Goal: Information Seeking & Learning: Learn about a topic

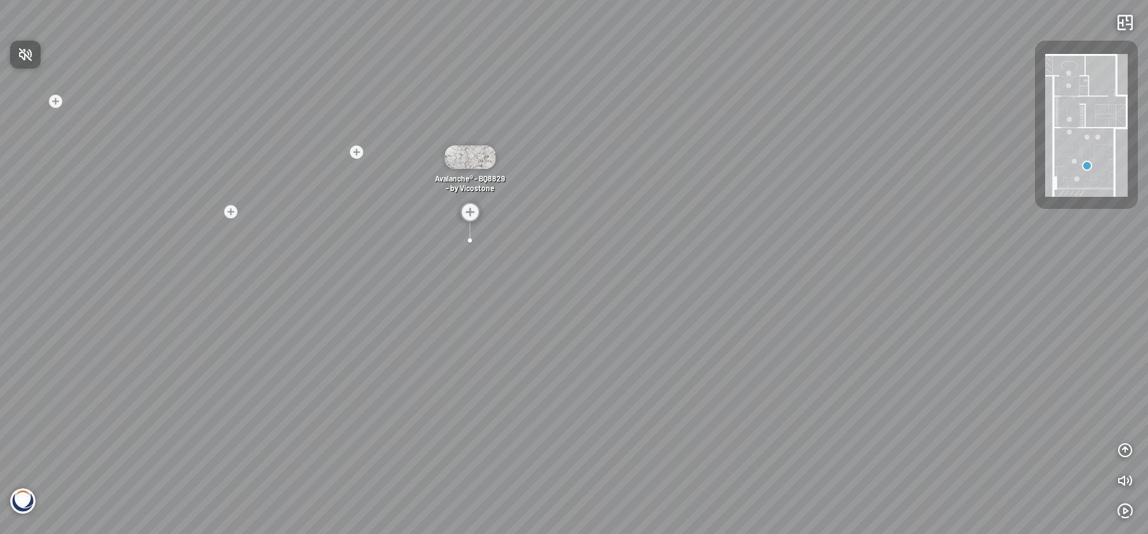
drag, startPoint x: 534, startPoint y: 290, endPoint x: 695, endPoint y: 263, distance: 163.5
click at [695, 263] on div at bounding box center [574, 267] width 1148 height 534
drag, startPoint x: 677, startPoint y: 270, endPoint x: 475, endPoint y: 234, distance: 205.7
click at [475, 234] on div "Nero Marquina® - BQ8740 - by Vicostone Nero Marquina® - BQ8740 - by Vicostone A…" at bounding box center [574, 267] width 1148 height 534
drag, startPoint x: 870, startPoint y: 336, endPoint x: 832, endPoint y: 336, distance: 38.7
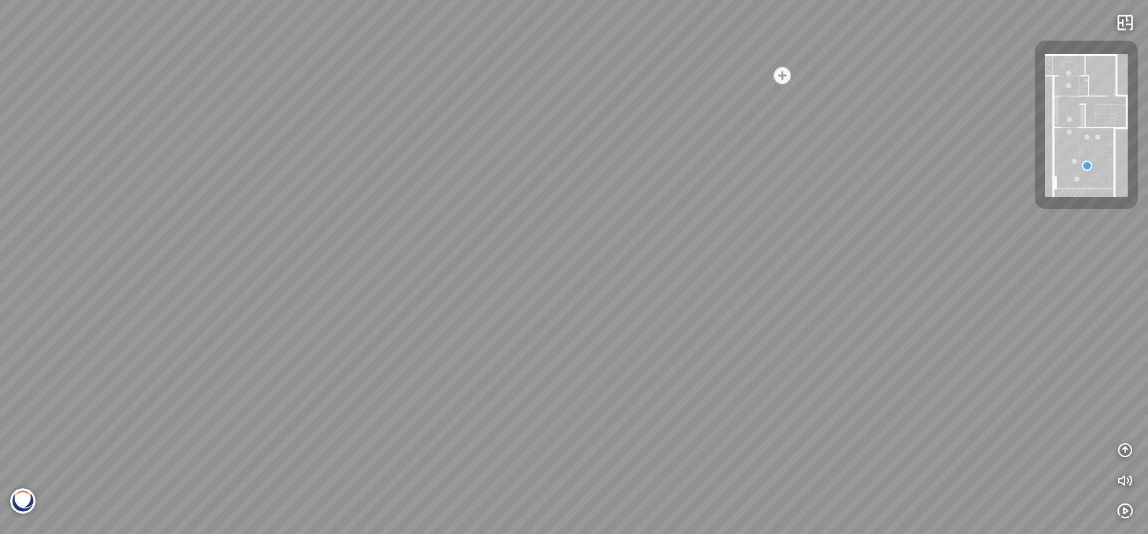
click at [832, 336] on div "Nero Marquina® - BQ8740 - by Vicostone Nero Marquina® - BQ8740 - by Vicostone A…" at bounding box center [574, 267] width 1148 height 534
drag, startPoint x: 894, startPoint y: 328, endPoint x: 458, endPoint y: 251, distance: 442.3
click at [458, 251] on div "Nero Marquina® - BQ8740 - by Vicostone Nero Marquina® - BQ8740 - by Vicostone A…" at bounding box center [574, 267] width 1148 height 534
drag, startPoint x: 919, startPoint y: 338, endPoint x: 305, endPoint y: 267, distance: 618.1
click at [305, 267] on div "Nero Marquina® - BQ8740 - by Vicostone Nero Marquina® - BQ8740 - by Vicostone A…" at bounding box center [574, 267] width 1148 height 534
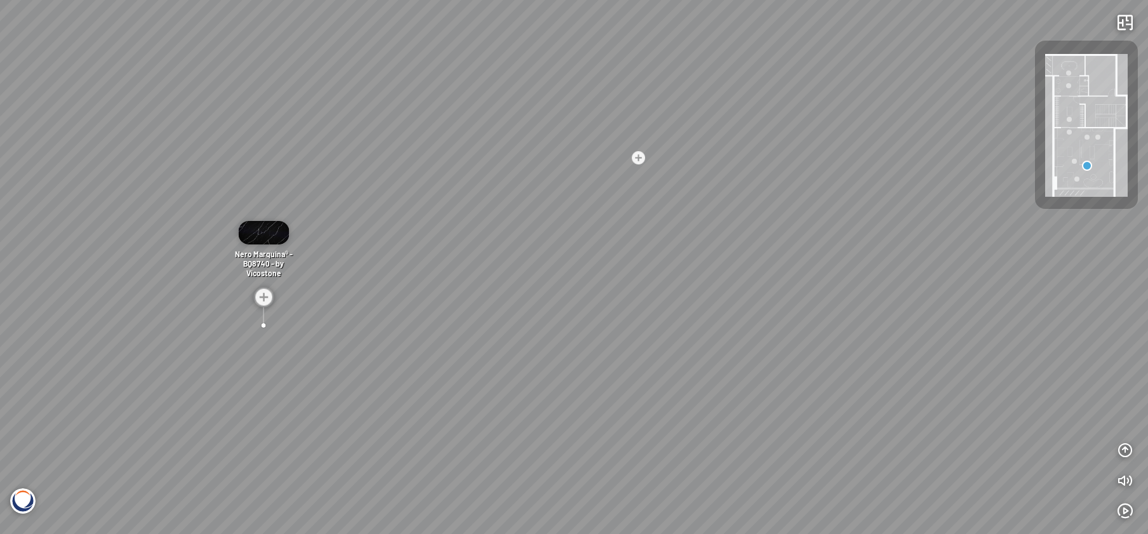
drag, startPoint x: 796, startPoint y: 170, endPoint x: 580, endPoint y: 295, distance: 249.5
click at [580, 295] on div "Nero Marquina® - BQ8740 - by Vicostone Nero Marquina® - BQ8740 - by Vicostone A…" at bounding box center [574, 267] width 1148 height 534
drag, startPoint x: 652, startPoint y: 218, endPoint x: 653, endPoint y: 387, distance: 168.9
click at [653, 387] on div "Nero Marquina® - BQ8740 - by Vicostone Nero Marquina® - BQ8740 - by Vicostone A…" at bounding box center [574, 267] width 1148 height 534
drag, startPoint x: 686, startPoint y: 135, endPoint x: 688, endPoint y: 92, distance: 43.2
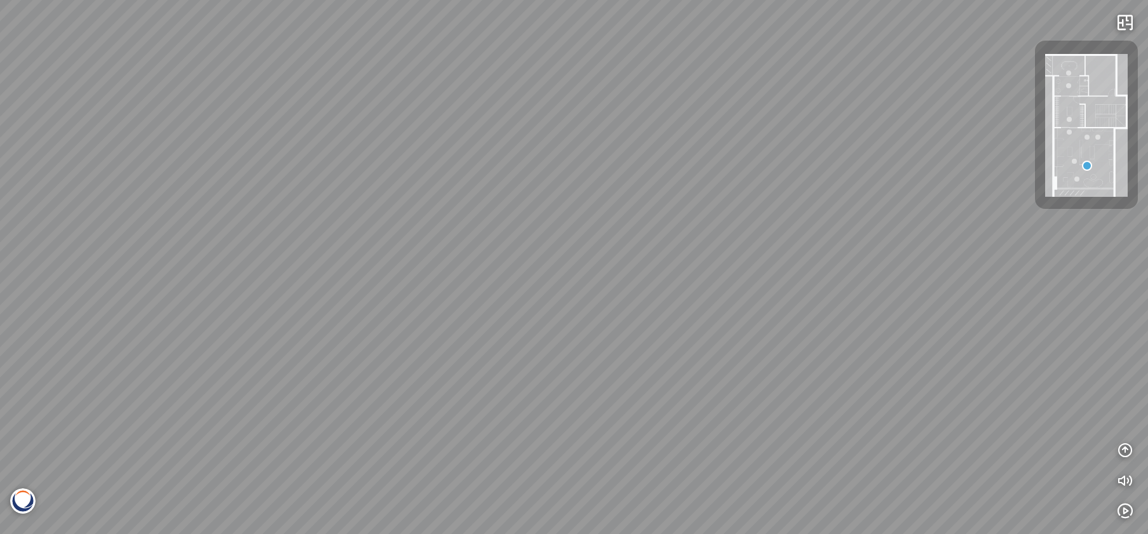
click at [689, 93] on div "Nero Marquina® - BQ8740 - by Vicostone Nero Marquina® - BQ8740 - by Vicostone A…" at bounding box center [574, 267] width 1148 height 534
drag, startPoint x: 721, startPoint y: 315, endPoint x: 716, endPoint y: 98, distance: 216.6
click at [717, 112] on div "Nero Marquina® - BQ8740 - by Vicostone Nero Marquina® - BQ8740 - by Vicostone A…" at bounding box center [574, 267] width 1148 height 534
drag, startPoint x: 728, startPoint y: 288, endPoint x: 721, endPoint y: 117, distance: 170.3
click at [723, 130] on div "Nero Marquina® - BQ8740 - by Vicostone Nero Marquina® - BQ8740 - by Vicostone A…" at bounding box center [574, 267] width 1148 height 534
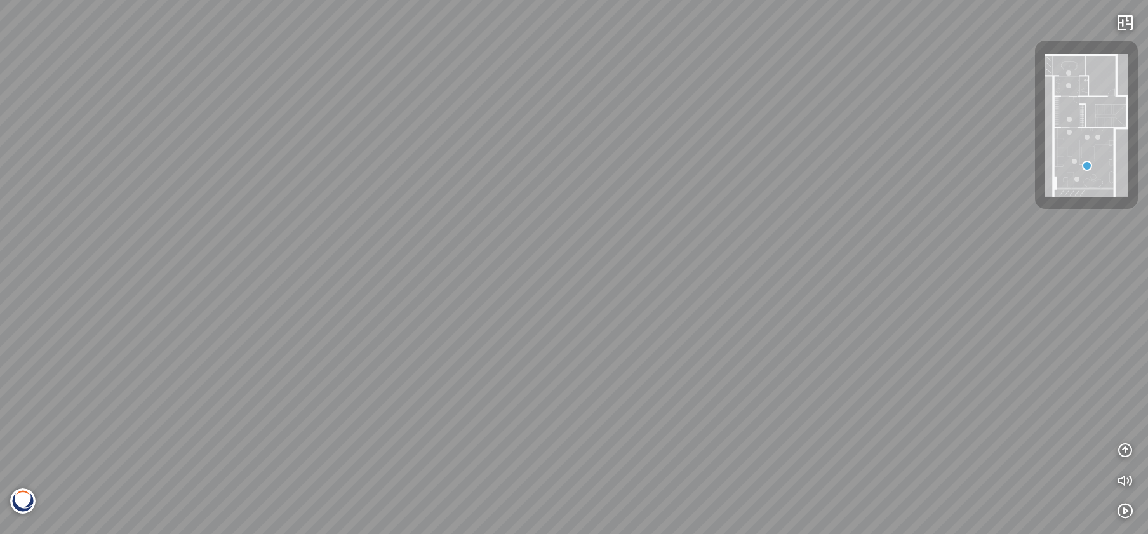
drag, startPoint x: 731, startPoint y: 210, endPoint x: 487, endPoint y: 204, distance: 243.9
click at [507, 197] on div "Nero Marquina® - BQ8740 - by Vicostone Nero Marquina® - BQ8740 - by Vicostone A…" at bounding box center [574, 267] width 1148 height 534
drag, startPoint x: 681, startPoint y: 184, endPoint x: 613, endPoint y: 315, distance: 147.1
click at [613, 313] on div "Nero Marquina® - BQ8740 - by Vicostone Nero Marquina® - BQ8740 - by Vicostone A…" at bounding box center [574, 267] width 1148 height 534
drag, startPoint x: 703, startPoint y: 182, endPoint x: 696, endPoint y: 274, distance: 91.7
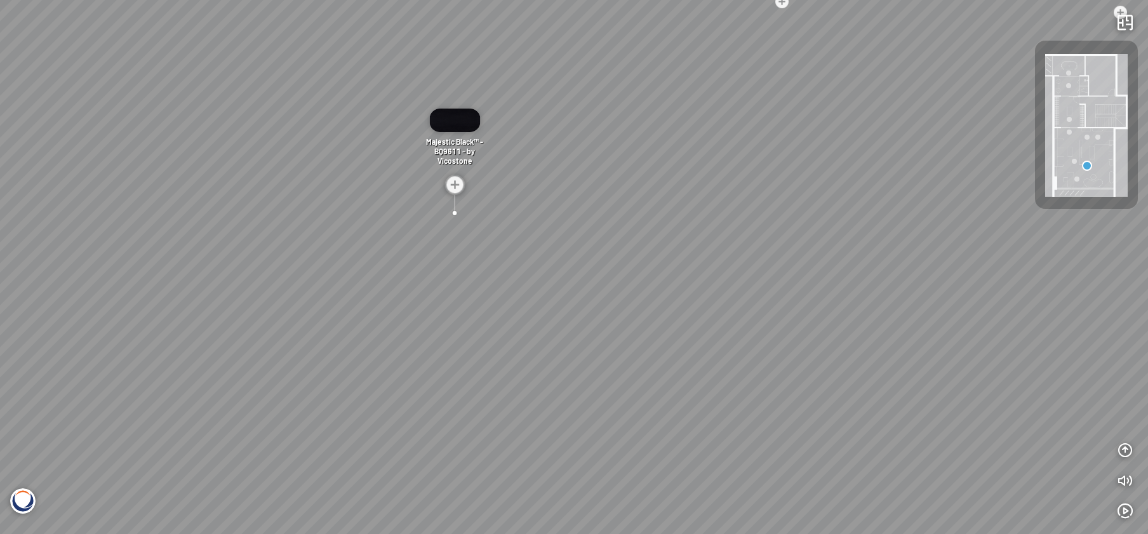
click at [697, 265] on div "Nero Marquina® - BQ8740 - by Vicostone Nero Marquina® - BQ8740 - by Vicostone A…" at bounding box center [574, 267] width 1148 height 534
click at [427, 258] on div "Nero Marquina® - BQ8740 - by Vicostone Nero Marquina® - BQ8740 - by Vicostone A…" at bounding box center [574, 267] width 1148 height 534
click at [434, 186] on img at bounding box center [433, 187] width 20 height 20
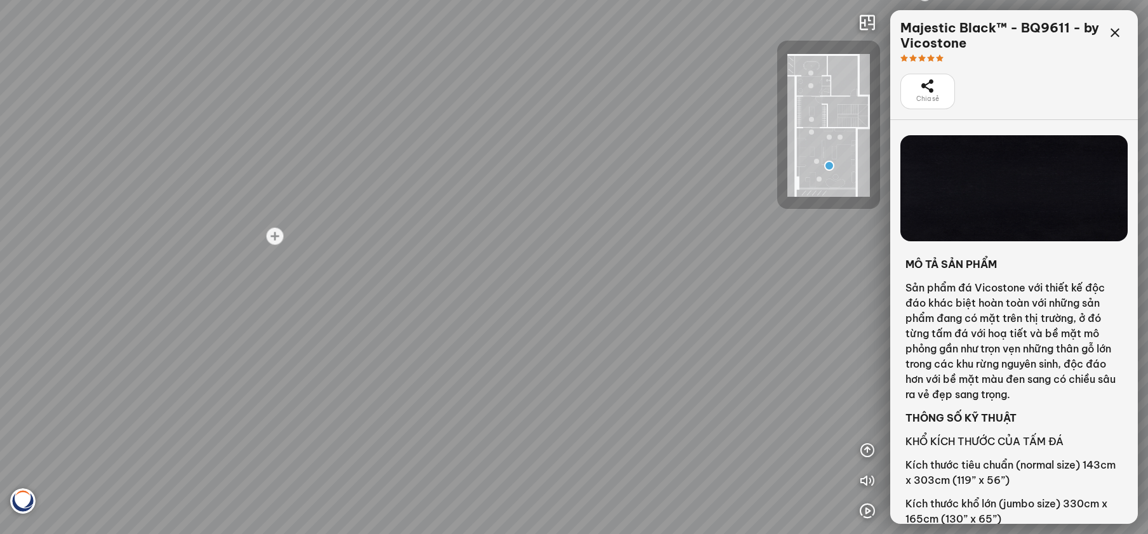
click at [410, 244] on div "Nero Marquina® - BQ8740 - by Vicostone Nero Marquina® - BQ8740 - by Vicostone A…" at bounding box center [574, 267] width 1148 height 534
drag, startPoint x: 520, startPoint y: 221, endPoint x: 738, endPoint y: 375, distance: 266.9
click at [738, 375] on div "Nero Marquina® - BQ8740 - by Vicostone Nero Marquina® - BQ8740 - by Vicostone A…" at bounding box center [574, 267] width 1148 height 534
drag, startPoint x: 717, startPoint y: 283, endPoint x: 447, endPoint y: 282, distance: 270.5
click at [447, 282] on div "Nero Marquina® - BQ8740 - by Vicostone Nero Marquina® - BQ8740 - by Vicostone A…" at bounding box center [574, 267] width 1148 height 534
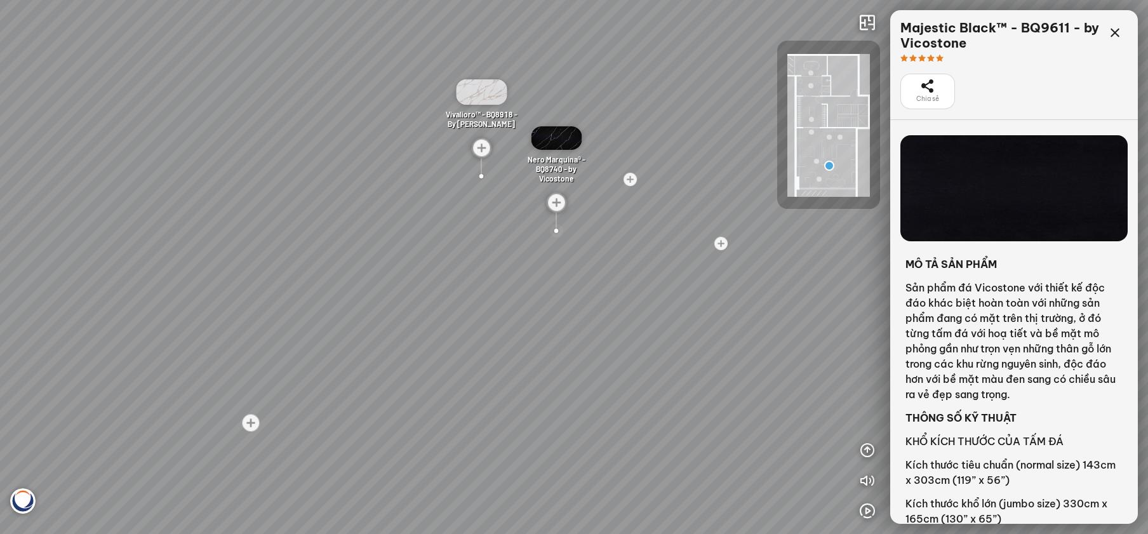
click at [557, 229] on div at bounding box center [556, 230] width 17 height 17
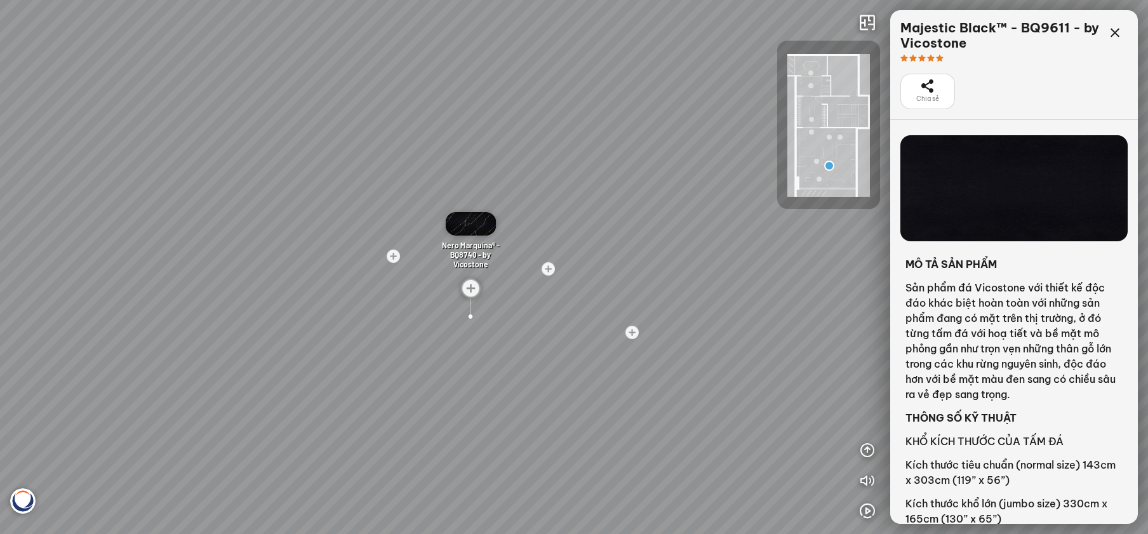
click at [469, 223] on img at bounding box center [470, 223] width 51 height 23
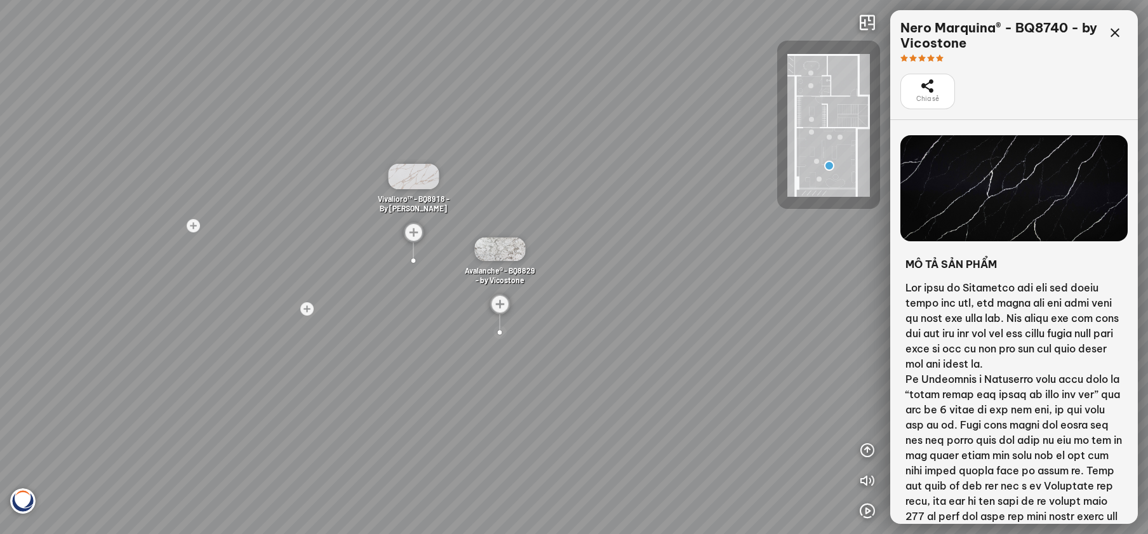
click at [501, 334] on div at bounding box center [499, 332] width 17 height 17
drag, startPoint x: 488, startPoint y: 352, endPoint x: 523, endPoint y: 236, distance: 121.3
click at [523, 236] on div "Nero Marquina® - BQ8740 - by Vicostone Nero Marquina® - BQ8740 - by Vicostone A…" at bounding box center [574, 267] width 1148 height 534
drag, startPoint x: 578, startPoint y: 253, endPoint x: 263, endPoint y: 309, distance: 319.3
click at [263, 309] on div "Nero Marquina® - BQ8740 - by Vicostone Nero Marquina® - BQ8740 - by Vicostone A…" at bounding box center [574, 267] width 1148 height 534
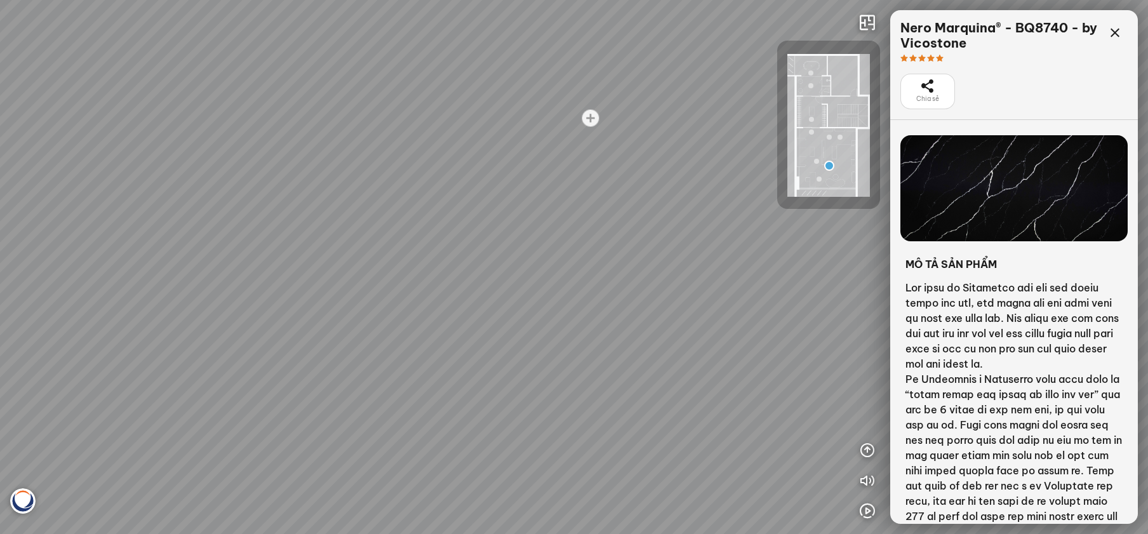
drag, startPoint x: 465, startPoint y: 278, endPoint x: 390, endPoint y: 258, distance: 78.1
click at [390, 258] on div "Nero Marquina® - BQ8740 - by Vicostone Nero Marquina® - BQ8740 - by Vicostone A…" at bounding box center [574, 267] width 1148 height 534
click at [590, 118] on div at bounding box center [591, 118] width 22 height 22
drag, startPoint x: 466, startPoint y: 337, endPoint x: 542, endPoint y: 228, distance: 132.6
click at [542, 228] on div "Nero Marquina® - BQ8740 - by Vicostone Nero Marquina® - BQ8740 - by Vicostone A…" at bounding box center [574, 267] width 1148 height 534
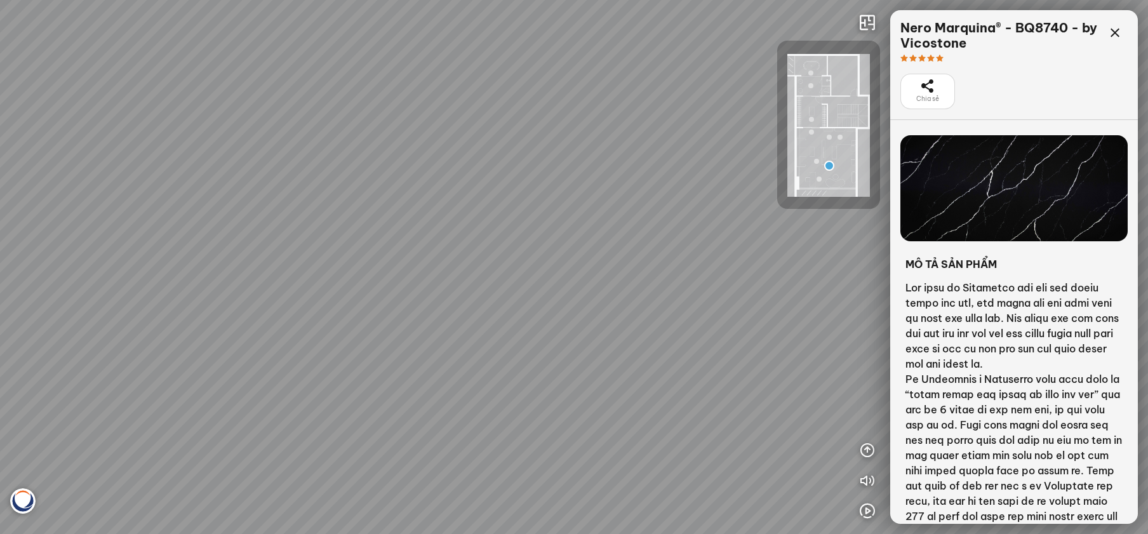
drag, startPoint x: 418, startPoint y: 297, endPoint x: 552, endPoint y: 238, distance: 146.1
click at [552, 238] on div "Nero Marquina® - BQ8740 - by Vicostone Nero Marquina® - BQ8740 - by Vicostone A…" at bounding box center [574, 267] width 1148 height 534
drag, startPoint x: 303, startPoint y: 244, endPoint x: 414, endPoint y: 240, distance: 111.2
click at [414, 240] on div "Nero Marquina® - BQ8740 - by Vicostone Nero Marquina® - BQ8740 - by Vicostone A…" at bounding box center [574, 267] width 1148 height 534
drag, startPoint x: 258, startPoint y: 243, endPoint x: 646, endPoint y: 223, distance: 389.1
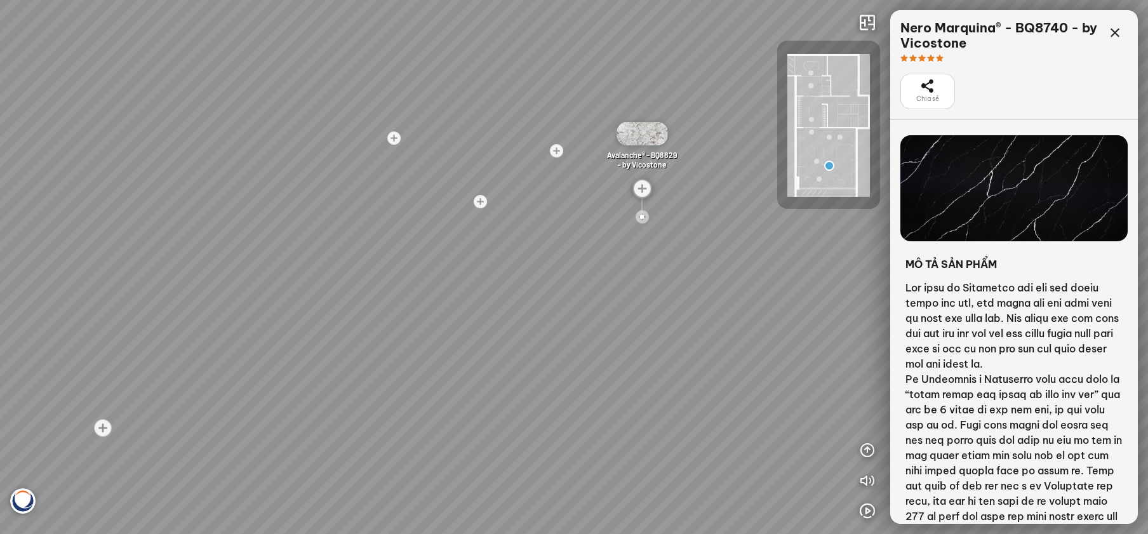
click at [646, 223] on div "Nero Marquina® - BQ8740 - by Vicostone Nero Marquina® - BQ8740 - by Vicostone A…" at bounding box center [574, 267] width 1148 height 534
drag, startPoint x: 456, startPoint y: 209, endPoint x: 724, endPoint y: 205, distance: 268.0
click at [724, 205] on div "Nero Marquina® - BQ8740 - by Vicostone Nero Marquina® - BQ8740 - by Vicostone A…" at bounding box center [574, 267] width 1148 height 534
click at [817, 178] on div at bounding box center [819, 179] width 5 height 5
drag, startPoint x: 638, startPoint y: 293, endPoint x: 432, endPoint y: 223, distance: 217.0
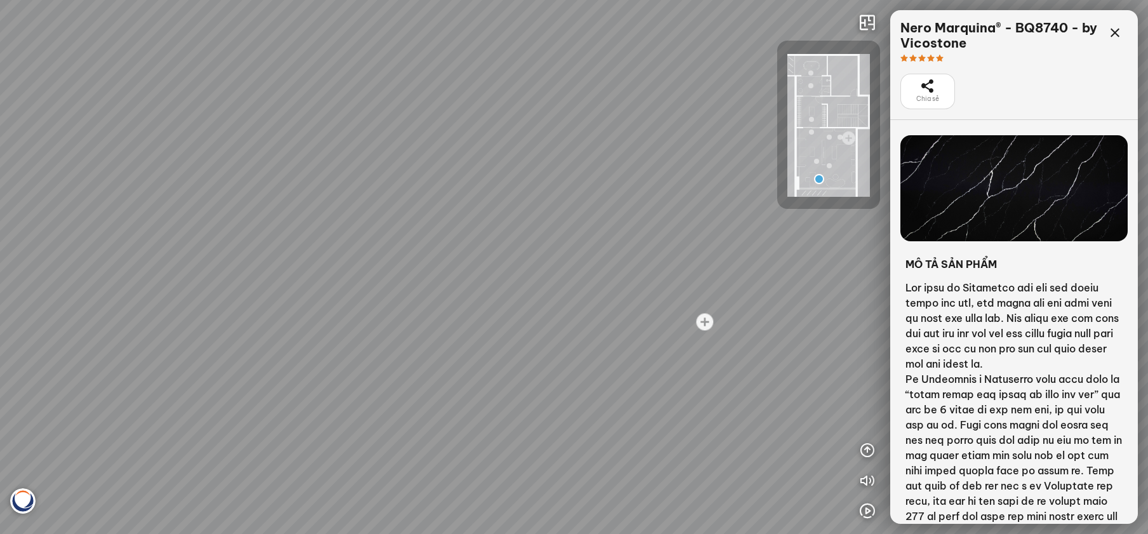
click at [432, 224] on div "Nero Marquina® - BQ8740 - by Vicostone Nero Marquina® - BQ8740 - by Vicostone W…" at bounding box center [574, 267] width 1148 height 534
drag, startPoint x: 512, startPoint y: 230, endPoint x: 283, endPoint y: 244, distance: 229.7
click at [283, 244] on div "Nero Marquina® - BQ8740 - by Vicostone Nero Marquina® - BQ8740 - by Vicostone W…" at bounding box center [574, 267] width 1148 height 534
drag, startPoint x: 538, startPoint y: 241, endPoint x: 479, endPoint y: 177, distance: 87.6
click at [479, 177] on div "Nero Marquina® - BQ8740 - by Vicostone Nero Marquina® - BQ8740 - by Vicostone W…" at bounding box center [574, 267] width 1148 height 534
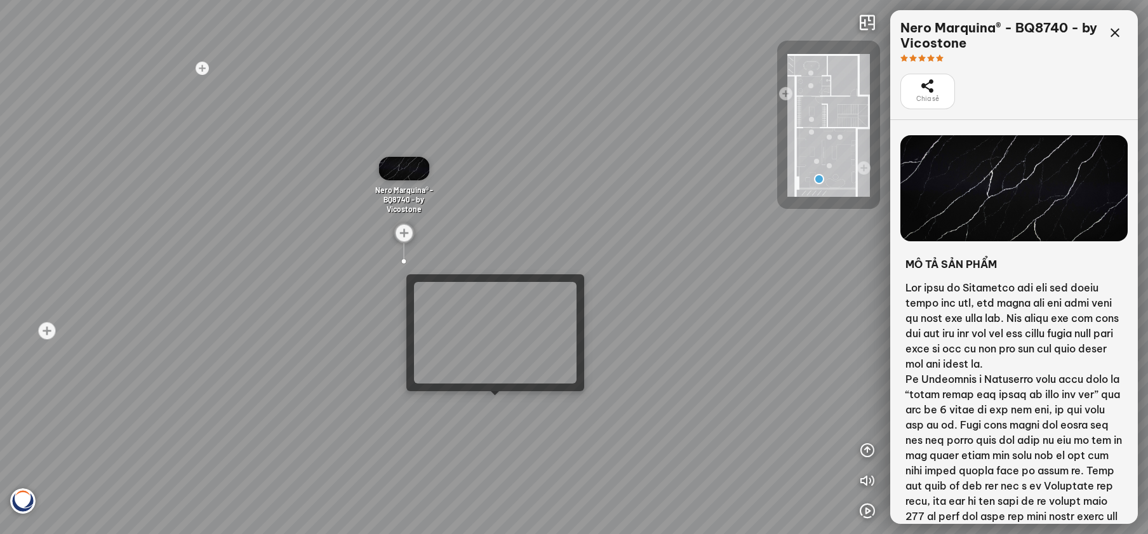
click at [496, 404] on div "Nero Marquina® - BQ8740 - by Vicostone Nero Marquina® - BQ8740 - by Vicostone W…" at bounding box center [574, 267] width 1148 height 534
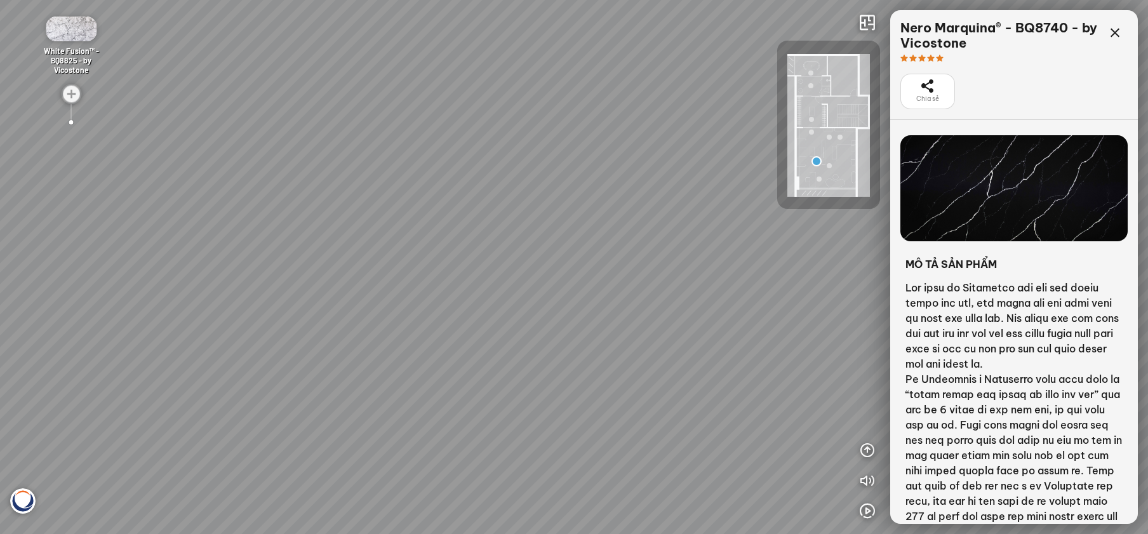
drag, startPoint x: 640, startPoint y: 324, endPoint x: 340, endPoint y: 300, distance: 301.2
click at [340, 300] on div "Nero Marquina® - BQ8740 - by Vicostone Nero Marquina® - BQ8740 - by Vicostone M…" at bounding box center [574, 267] width 1148 height 534
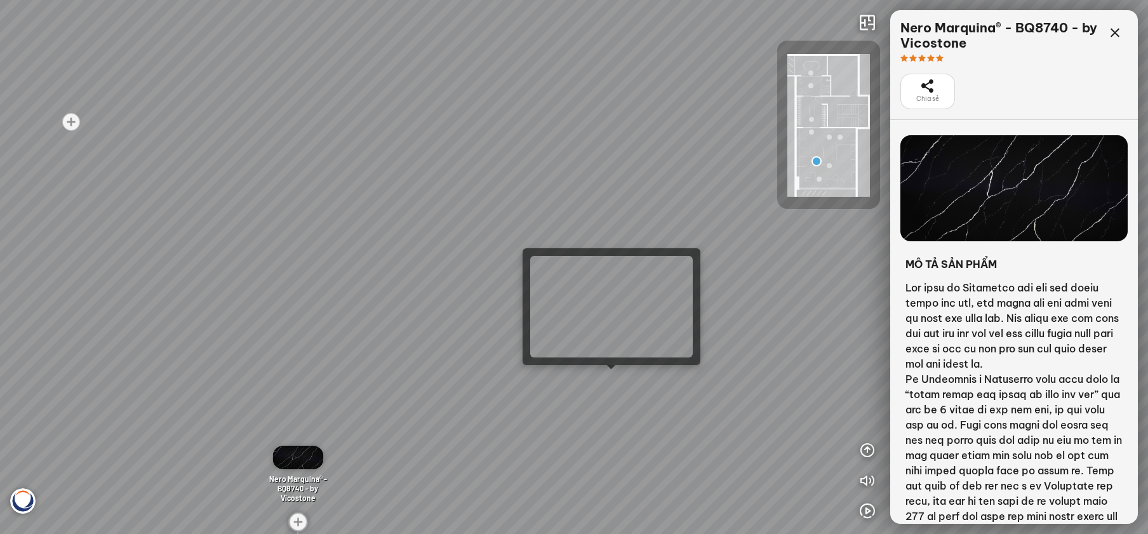
click at [609, 378] on div "Nero Marquina® - BQ8740 - by Vicostone Nero Marquina® - BQ8740 - by Vicostone M…" at bounding box center [574, 267] width 1148 height 534
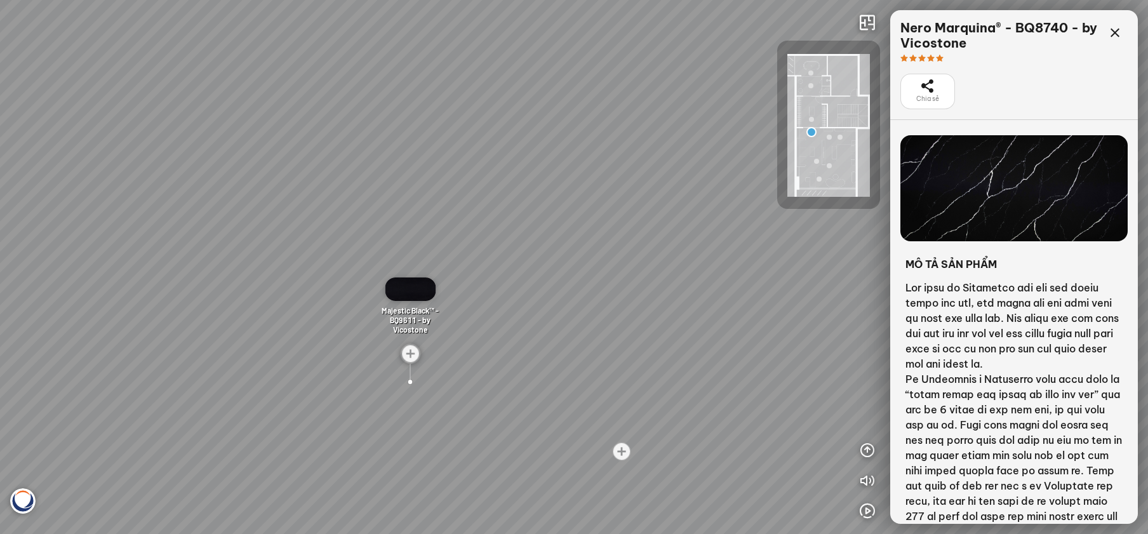
drag, startPoint x: 660, startPoint y: 347, endPoint x: 804, endPoint y: 349, distance: 144.1
click at [794, 348] on div "Nero Marquina® - BQ8740 - by Vicostone White Fusion™ - BQ8825 - by Vicostone Av…" at bounding box center [574, 267] width 1148 height 534
drag, startPoint x: 632, startPoint y: 342, endPoint x: 738, endPoint y: 340, distance: 106.0
click at [730, 340] on div "Nero Marquina® - BQ8740 - by Vicostone White Fusion™ - BQ8825 - by Vicostone Av…" at bounding box center [574, 267] width 1148 height 534
drag, startPoint x: 492, startPoint y: 342, endPoint x: 526, endPoint y: 342, distance: 33.7
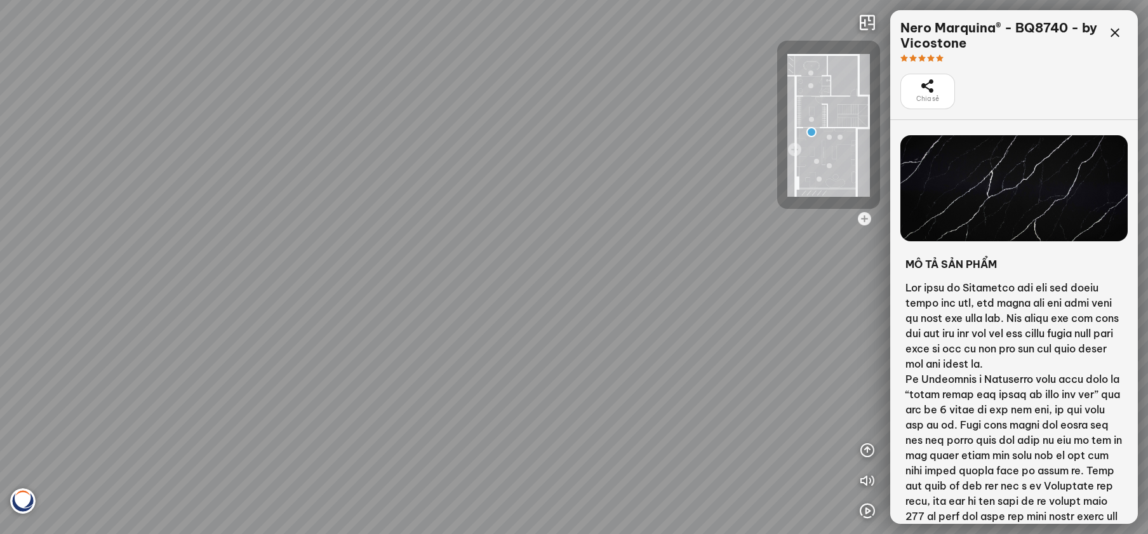
click at [526, 342] on div "Nero Marquina® - BQ8740 - by Vicostone White Fusion™ - BQ8825 - by Vicostone Av…" at bounding box center [574, 267] width 1148 height 534
drag, startPoint x: 426, startPoint y: 347, endPoint x: 568, endPoint y: 322, distance: 143.7
click at [653, 319] on div "Nero Marquina® - BQ8740 - by Vicostone White Fusion™ - BQ8825 - by Vicostone Av…" at bounding box center [574, 267] width 1148 height 534
drag, startPoint x: 450, startPoint y: 322, endPoint x: 471, endPoint y: 322, distance: 21.0
click at [471, 322] on div "Nero Marquina® - BQ8740 - by Vicostone White Fusion™ - BQ8825 - by Vicostone Av…" at bounding box center [574, 267] width 1148 height 534
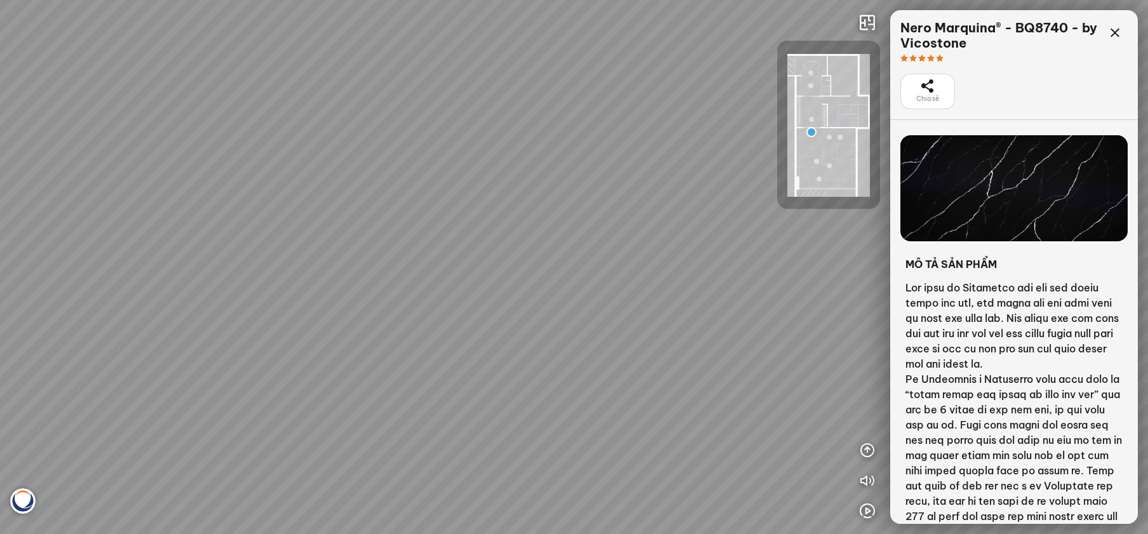
drag, startPoint x: 448, startPoint y: 298, endPoint x: 656, endPoint y: 309, distance: 207.9
click at [681, 301] on div "Nero Marquina® - BQ8740 - by Vicostone White Fusion™ - BQ8825 - by Vicostone Av…" at bounding box center [574, 267] width 1148 height 534
drag, startPoint x: 361, startPoint y: 284, endPoint x: 148, endPoint y: 392, distance: 238.8
click at [151, 389] on div "Nero Marquina® - BQ8740 - by Vicostone White Fusion™ - BQ8825 - by Vicostone Av…" at bounding box center [574, 267] width 1148 height 534
drag, startPoint x: 394, startPoint y: 325, endPoint x: 359, endPoint y: 322, distance: 35.1
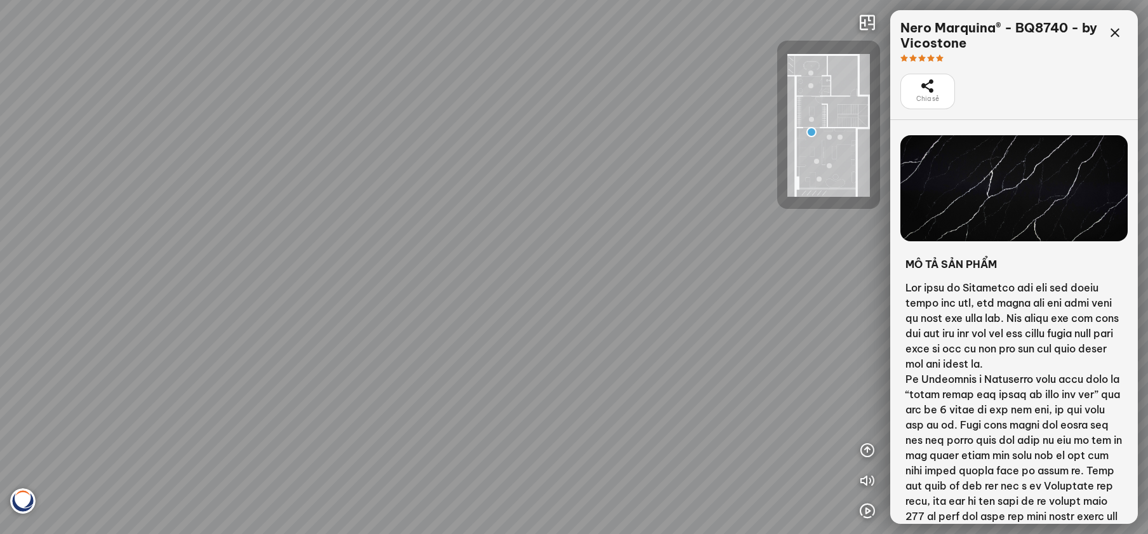
click at [337, 322] on div "Nero Marquina® - BQ8740 - by Vicostone White Fusion™ - BQ8825 - by Vicostone Av…" at bounding box center [574, 267] width 1148 height 534
drag, startPoint x: 434, startPoint y: 319, endPoint x: 425, endPoint y: 274, distance: 46.6
click at [426, 276] on div "Nero Marquina® - BQ8740 - by Vicostone White Fusion™ - BQ8825 - by Vicostone Av…" at bounding box center [574, 267] width 1148 height 534
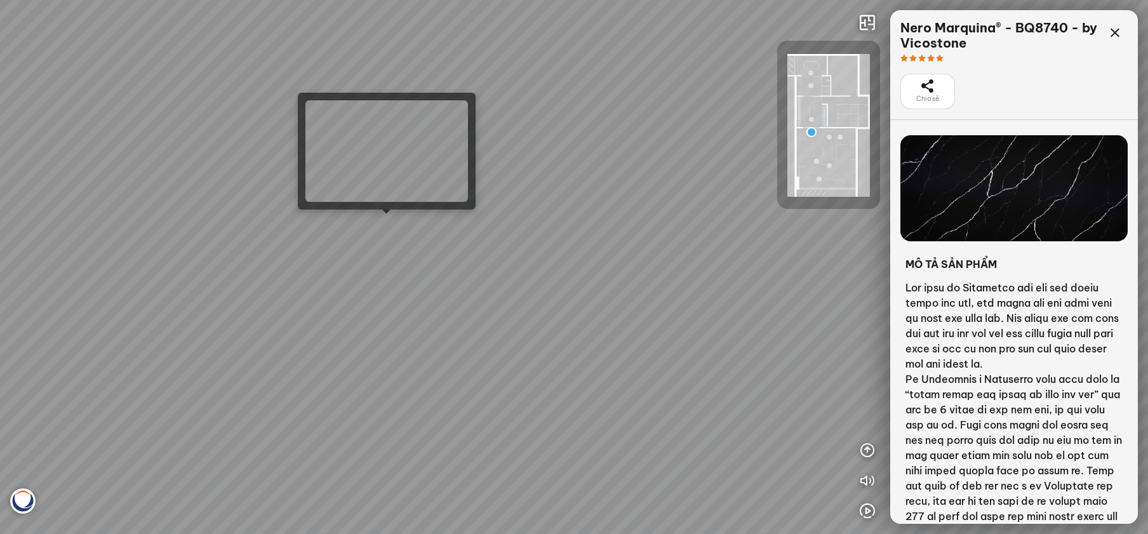
click at [387, 227] on div "Nero Marquina® - BQ8740 - by Vicostone White Fusion™ - BQ8825 - by Vicostone Av…" at bounding box center [574, 267] width 1148 height 534
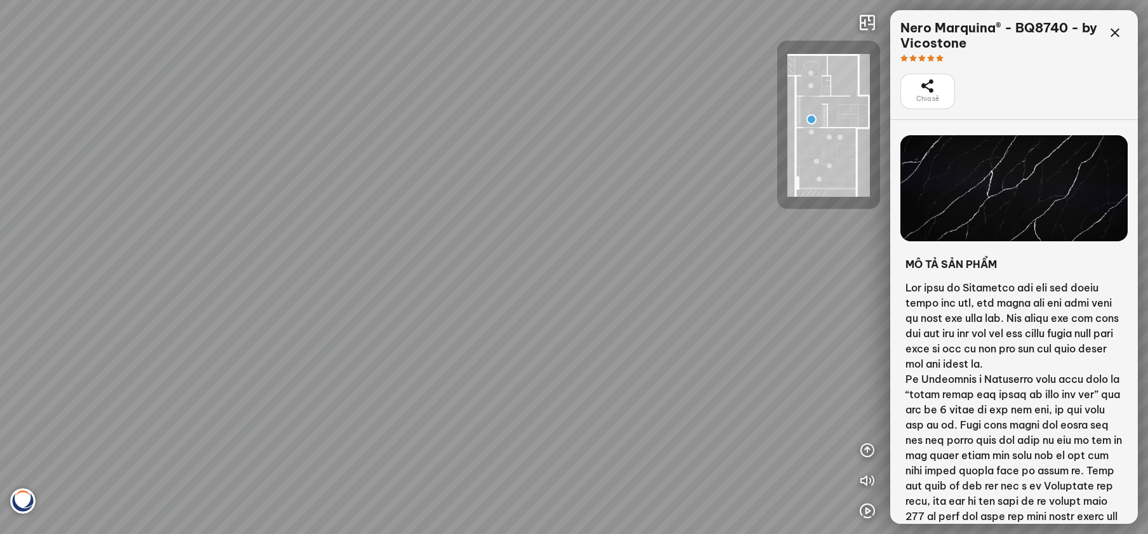
drag, startPoint x: 394, startPoint y: 286, endPoint x: 530, endPoint y: 213, distance: 155.1
click at [530, 213] on div at bounding box center [574, 267] width 1148 height 534
drag, startPoint x: 530, startPoint y: 213, endPoint x: 541, endPoint y: 215, distance: 11.0
click at [541, 215] on div at bounding box center [574, 267] width 1148 height 534
drag, startPoint x: 636, startPoint y: 227, endPoint x: 477, endPoint y: 231, distance: 159.4
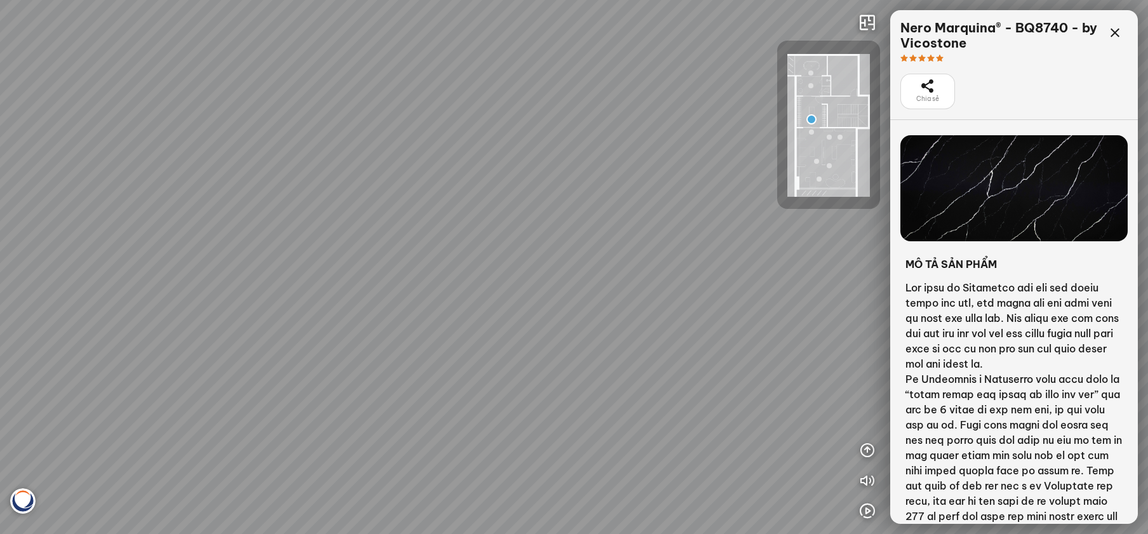
click at [388, 242] on div at bounding box center [574, 267] width 1148 height 534
drag, startPoint x: 491, startPoint y: 227, endPoint x: 196, endPoint y: 251, distance: 296.8
click at [220, 251] on div at bounding box center [574, 267] width 1148 height 534
drag, startPoint x: 399, startPoint y: 242, endPoint x: 385, endPoint y: 242, distance: 14.6
click at [385, 242] on div at bounding box center [574, 267] width 1148 height 534
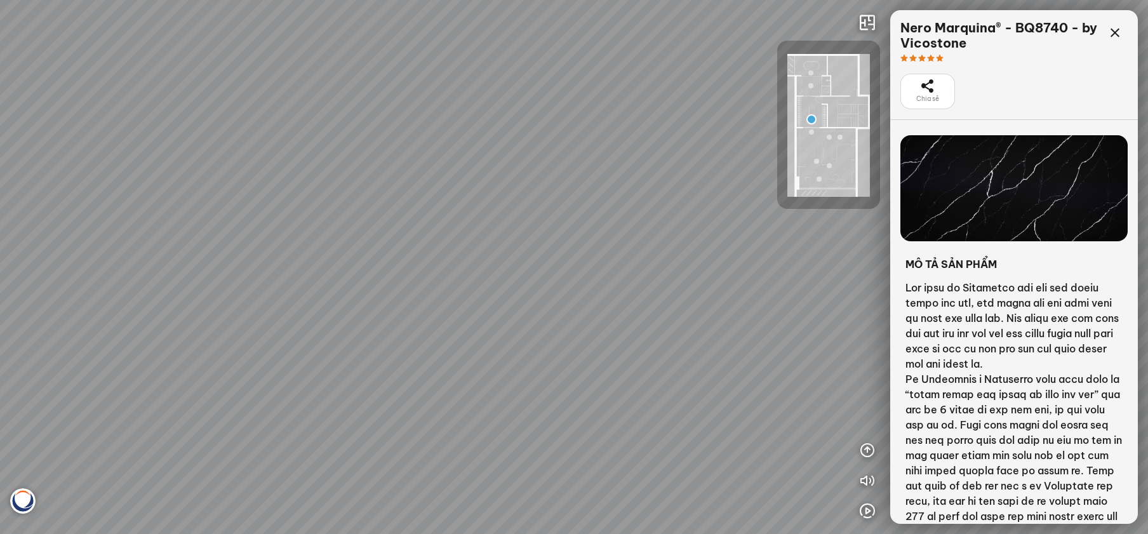
drag, startPoint x: 561, startPoint y: 247, endPoint x: 277, endPoint y: 323, distance: 293.1
click at [289, 323] on div at bounding box center [574, 267] width 1148 height 534
drag, startPoint x: 456, startPoint y: 323, endPoint x: 409, endPoint y: 301, distance: 51.7
click at [409, 301] on div at bounding box center [574, 267] width 1148 height 534
drag
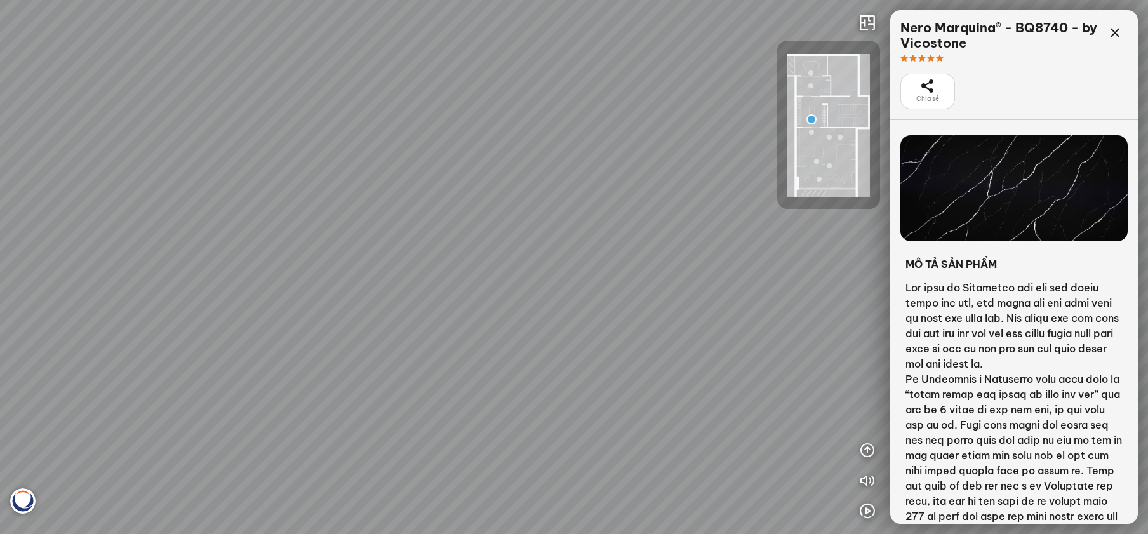
click at [212, 229] on div at bounding box center [574, 267] width 1148 height 534
click at [401, 258] on div at bounding box center [574, 267] width 1148 height 534
click at [484, 328] on div at bounding box center [574, 267] width 1148 height 534
click at [537, 293] on div at bounding box center [574, 267] width 1148 height 534
click at [344, 304] on div at bounding box center [574, 267] width 1148 height 534
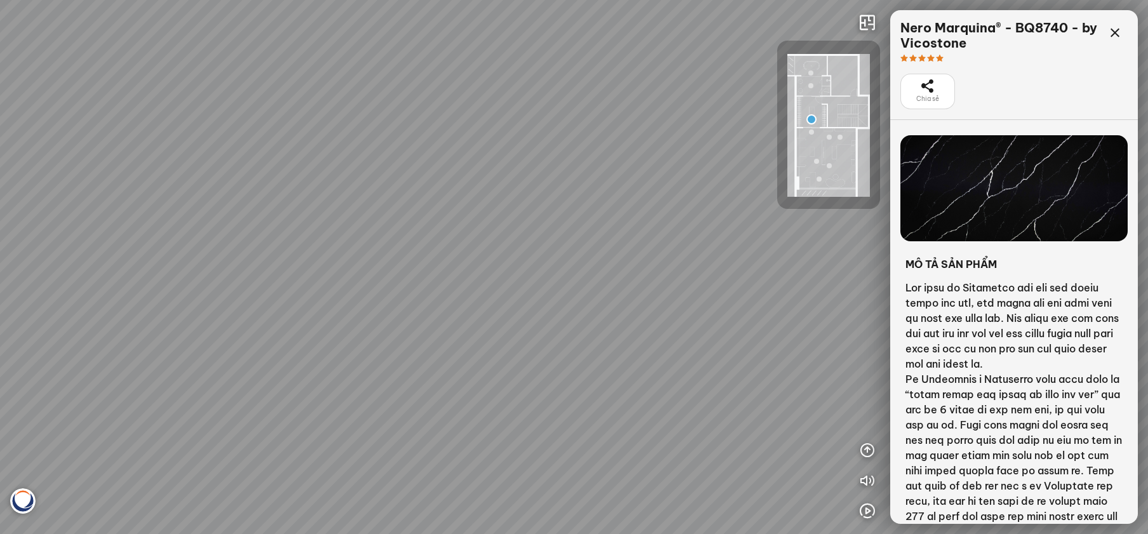
click at [503, 197] on div at bounding box center [574, 267] width 1148 height 534
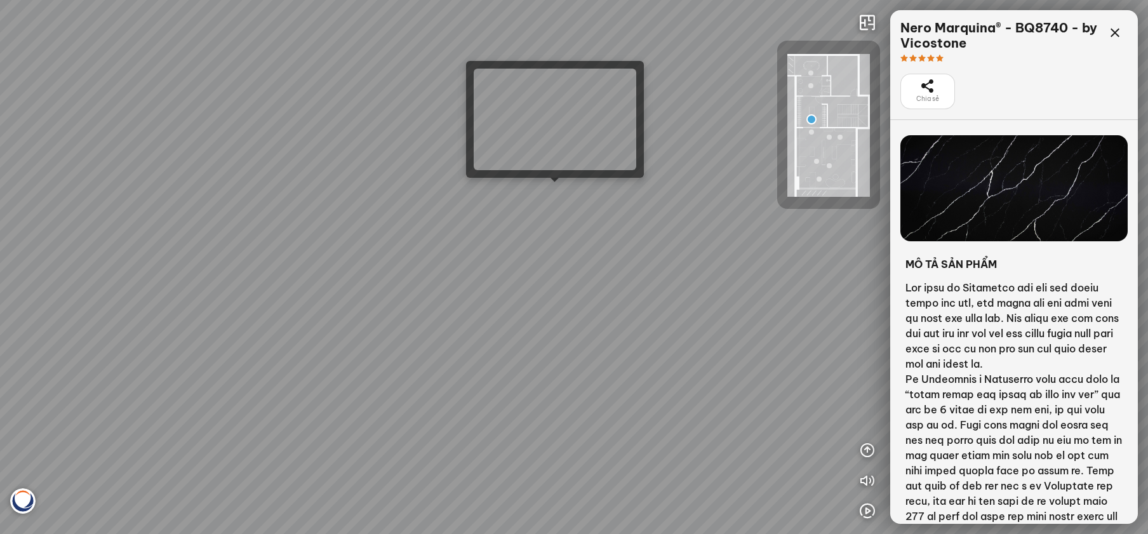
click at [558, 196] on div at bounding box center [574, 267] width 1148 height 534
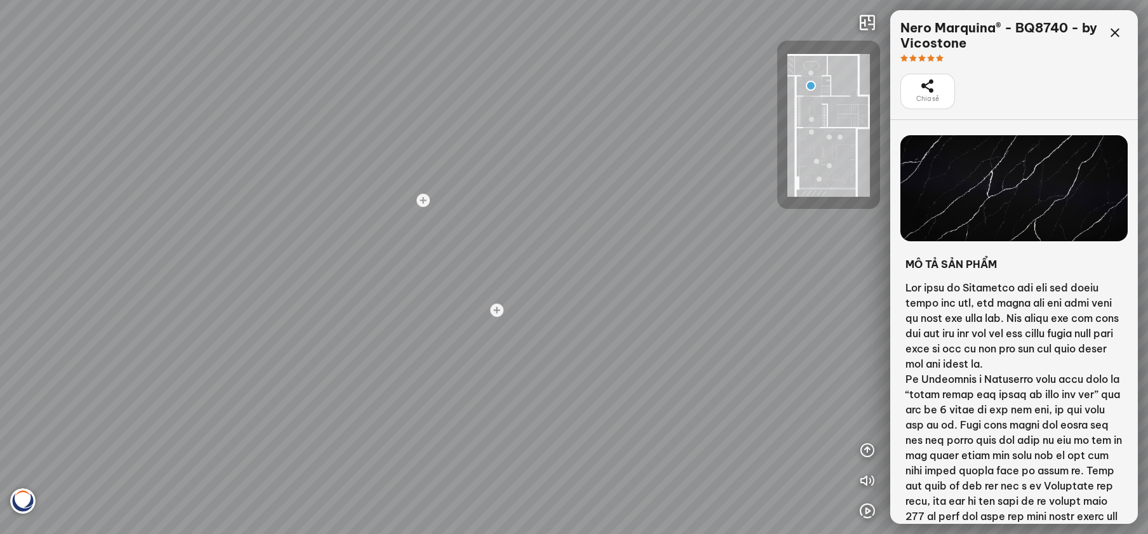
click at [317, 246] on div "Venatino® - BQ8660 - by [PERSON_NAME] Avalanche® - BQ8829 - by Vicostone Venati…" at bounding box center [574, 267] width 1148 height 534
click at [392, 331] on div "Venatino® - BQ8660 - by [PERSON_NAME] Avalanche® - BQ8829 - by Vicostone Venati…" at bounding box center [574, 267] width 1148 height 534
click at [386, 290] on div "Venatino® - BQ8660 - by [PERSON_NAME] Avalanche® - BQ8829 - by Vicostone Venati…" at bounding box center [574, 267] width 1148 height 534
click at [550, 263] on div "Venatino® - BQ8660 - by [PERSON_NAME] Avalanche® - BQ8829 - by Vicostone Venati…" at bounding box center [574, 267] width 1148 height 534
click at [651, 195] on div "Venatino® - BQ8660 - by [PERSON_NAME] Avalanche® - BQ8829 - by Vicostone Venati…" at bounding box center [574, 267] width 1148 height 534
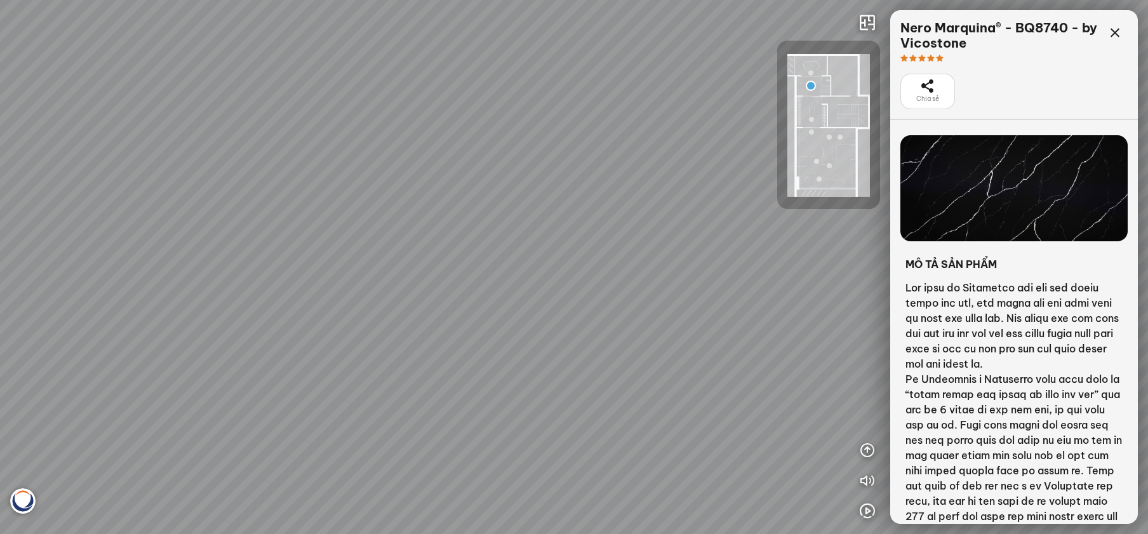
click at [602, 188] on div "Venatino® - BQ8660 - by [PERSON_NAME] Avalanche® - BQ8829 - by Vicostone Venati…" at bounding box center [574, 267] width 1148 height 534
click at [636, 231] on div "Venatino® - BQ8660 - by [PERSON_NAME] Avalanche® - BQ8829 - by Vicostone Venati…" at bounding box center [574, 267] width 1148 height 534
click at [625, 232] on div "Venatino® - BQ8660 - by [PERSON_NAME] Avalanche® - BQ8829 - by Vicostone Venati…" at bounding box center [574, 267] width 1148 height 534
click at [610, 340] on div "Venatino® - BQ8660 - by [PERSON_NAME] Avalanche® - BQ8829 - by Vicostone Venati…" at bounding box center [574, 267] width 1148 height 534
click at [548, 317] on div "Venatino® - BQ8660 - by [PERSON_NAME] Avalanche® - BQ8829 - by Vicostone Venati…" at bounding box center [574, 267] width 1148 height 534
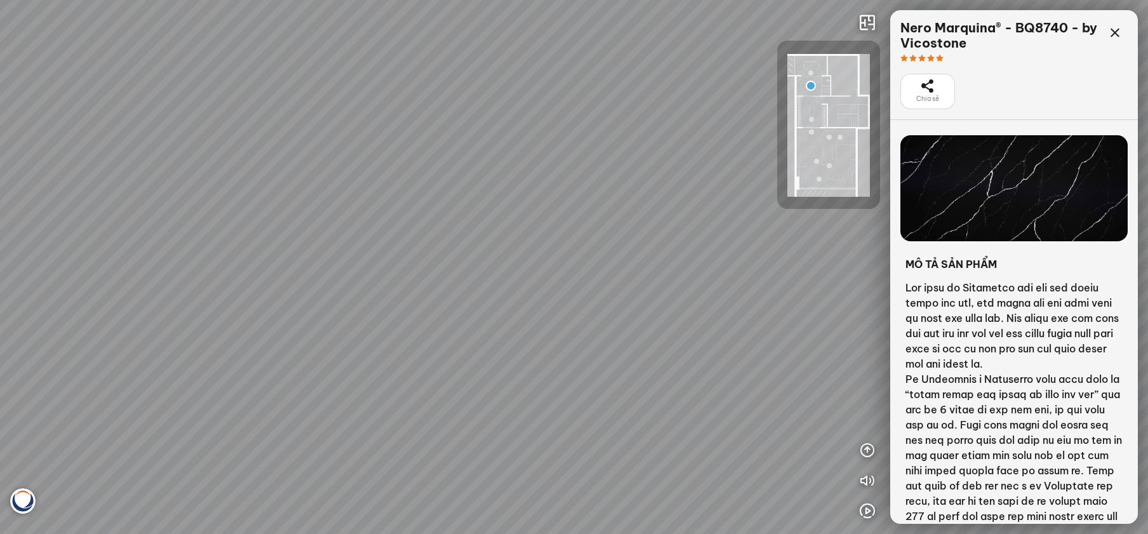
click at [576, 307] on div "Venatino® - BQ8660 - by [PERSON_NAME] Avalanche® - BQ8829 - by Vicostone Venati…" at bounding box center [574, 267] width 1148 height 534
click at [620, 315] on div "Venatino® - BQ8660 - by [PERSON_NAME] Avalanche® - BQ8829 - by Vicostone Venati…" at bounding box center [574, 267] width 1148 height 534
click at [619, 272] on div "Venatino® - BQ8660 - by [PERSON_NAME] Avalanche® - BQ8829 - by Vicostone Venati…" at bounding box center [574, 267] width 1148 height 534
click at [616, 191] on div "Venatino® - BQ8660 - by [PERSON_NAME] Avalanche® - BQ8829 - by Vicostone Venati…" at bounding box center [574, 267] width 1148 height 534
click at [528, 208] on div "Venatino® - BQ8660 - by [PERSON_NAME] Avalanche® - BQ8829 - by Vicostone Venati…" at bounding box center [574, 267] width 1148 height 534
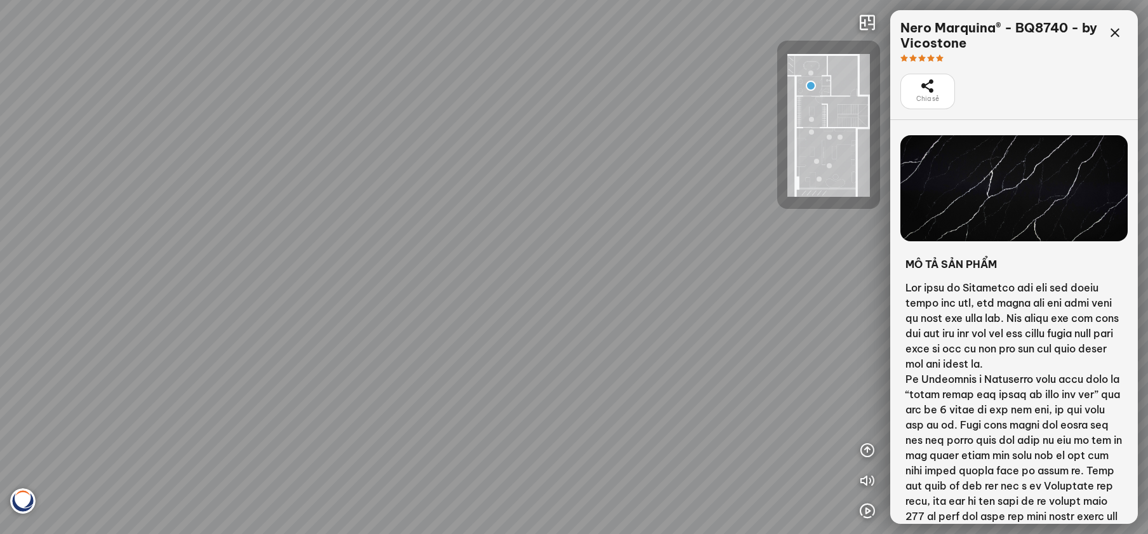
click at [465, 290] on div "Venatino® - BQ8660 - by [PERSON_NAME] Avalanche® - BQ8829 - by Vicostone Venati…" at bounding box center [574, 267] width 1148 height 534
click at [237, 185] on div "Venatino® - BQ8660 - by [PERSON_NAME] Avalanche® - BQ8829 - by Vicostone Venati…" at bounding box center [574, 267] width 1148 height 534
click at [519, 232] on div "Venatino® - BQ8660 - by [PERSON_NAME] Avalanche® - BQ8829 - by Vicostone Venati…" at bounding box center [574, 267] width 1148 height 534
click at [470, 340] on div "Venatino® - BQ8660 - by [PERSON_NAME] Avalanche® - BQ8829 - by Vicostone Venati…" at bounding box center [574, 267] width 1148 height 534
click at [421, 308] on div "Venatino® - BQ8660 - by [PERSON_NAME] Avalanche® - BQ8829 - by Vicostone Venati…" at bounding box center [574, 267] width 1148 height 534
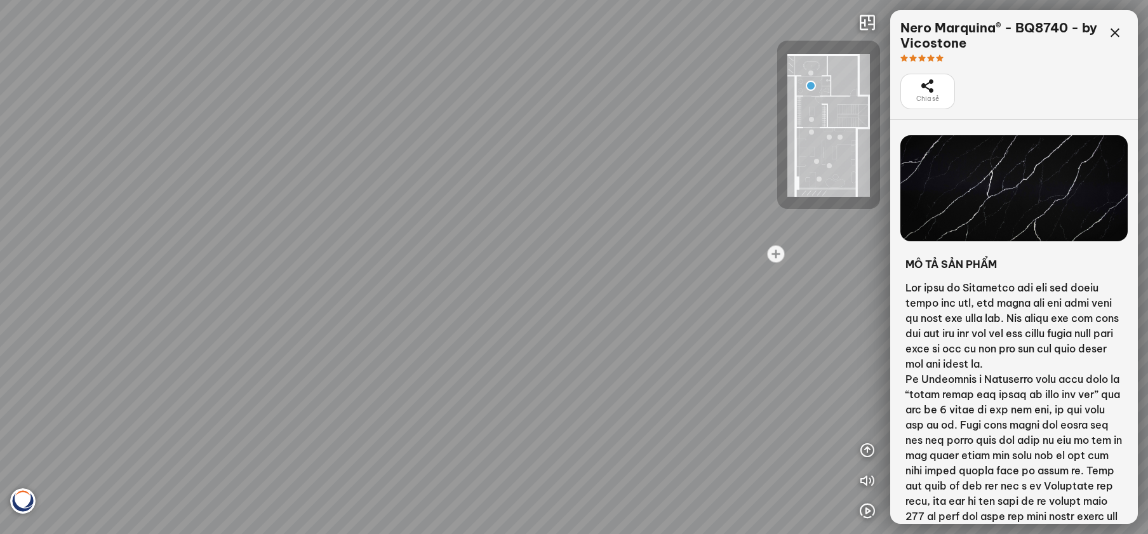
click at [503, 185] on div "Venatino® - BQ8660 - by [PERSON_NAME] Avalanche® - BQ8829 - by Vicostone Venati…" at bounding box center [574, 267] width 1148 height 534
click at [567, 190] on div "Venatino® - BQ8660 - by [PERSON_NAME] Avalanche® - BQ8829 - by Vicostone Venati…" at bounding box center [574, 267] width 1148 height 534
click at [535, 199] on div "Venatino® - BQ8660 - by [PERSON_NAME] Avalanche® - BQ8829 - by Vicostone Venati…" at bounding box center [574, 267] width 1148 height 534
click at [411, 222] on div "Venatino® - BQ8660 - by [PERSON_NAME] Avalanche® - BQ8829 - by Vicostone Venati…" at bounding box center [574, 267] width 1148 height 534
click at [463, 222] on div "Venatino® - BQ8660 - by [PERSON_NAME] Avalanche® - BQ8829 - by Vicostone Venati…" at bounding box center [574, 267] width 1148 height 534
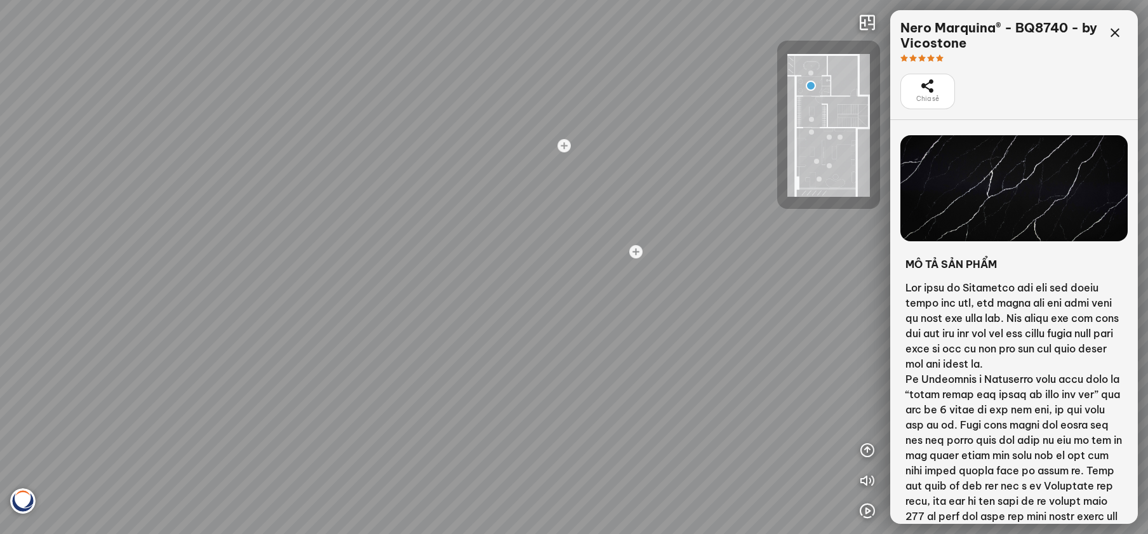
click at [517, 220] on div "Venatino® - BQ8660 - by [PERSON_NAME] Avalanche® - BQ8829 - by Vicostone Venati…" at bounding box center [574, 267] width 1148 height 534
click at [563, 144] on div at bounding box center [562, 146] width 17 height 17
click at [811, 70] on div at bounding box center [810, 72] width 5 height 5
click at [615, 217] on div "Bahia™ - BQ8883 - by [PERSON_NAME] Bahia™ - BQ8883 - by Vicostone Venatino® - B…" at bounding box center [574, 267] width 1148 height 534
click at [617, 230] on div "Bahia™ - BQ8883 - by [PERSON_NAME] Bahia™ - BQ8883 - by Vicostone Venatino® - B…" at bounding box center [574, 267] width 1148 height 534
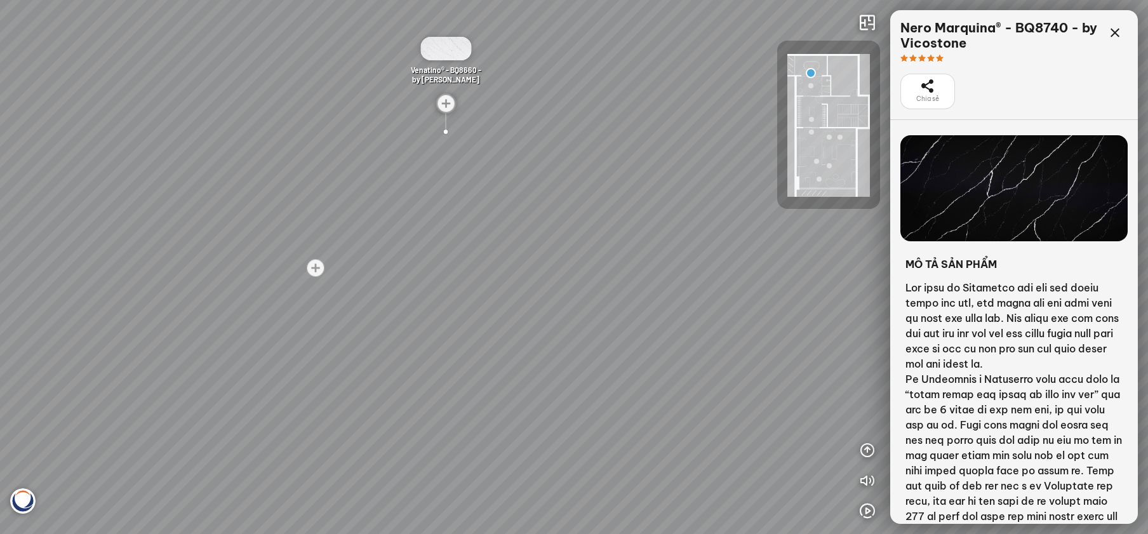
click at [481, 307] on div "Bahia™ - BQ8883 - by [PERSON_NAME] Bahia™ - BQ8883 - by Vicostone Venatino® - B…" at bounding box center [574, 267] width 1148 height 534
click at [453, 262] on div "Bahia™ - BQ8883 - by [PERSON_NAME] Bahia™ - BQ8883 - by Vicostone Venatino® - B…" at bounding box center [574, 267] width 1148 height 534
click at [394, 262] on div "Bahia™ - BQ8883 - by [PERSON_NAME] Bahia™ - BQ8883 - by Vicostone Venatino® - B…" at bounding box center [574, 267] width 1148 height 534
click at [655, 248] on div "Bahia™ - BQ8883 - by [PERSON_NAME] Bahia™ - BQ8883 - by Vicostone Venatino® - B…" at bounding box center [574, 267] width 1148 height 534
click at [350, 290] on div "Bahia™ - BQ8883 - by [PERSON_NAME] Bahia™ - BQ8883 - by Vicostone Venatino® - B…" at bounding box center [574, 267] width 1148 height 534
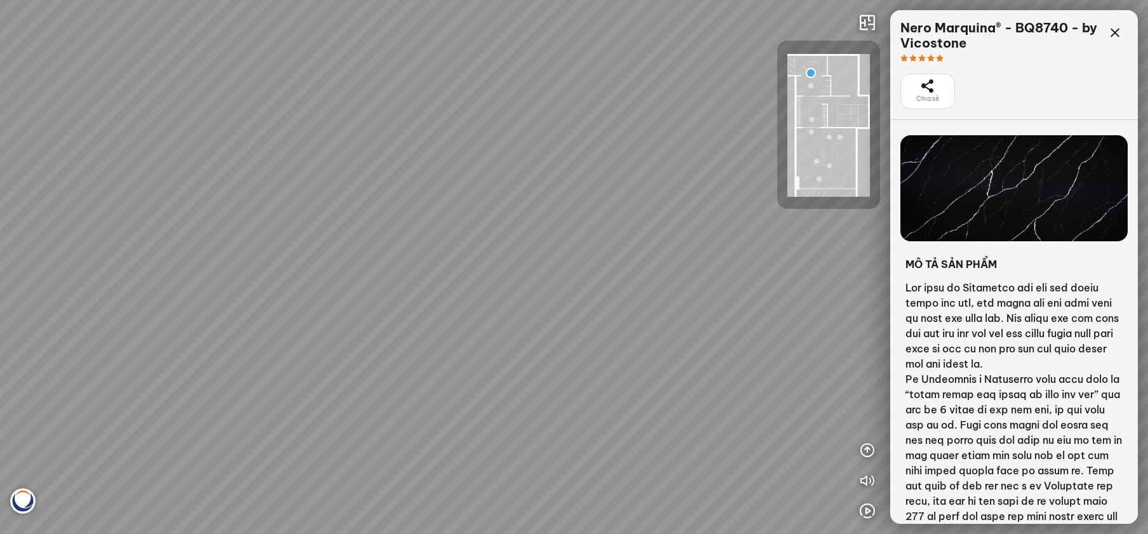
click at [491, 225] on div "Bahia™ - BQ8883 - by [PERSON_NAME] Bahia™ - BQ8883 - by Vicostone Venatino® - B…" at bounding box center [574, 267] width 1148 height 534
click at [443, 262] on div "Bahia™ - BQ8883 - by [PERSON_NAME] Bahia™ - BQ8883 - by Vicostone Venatino® - B…" at bounding box center [574, 267] width 1148 height 534
click at [299, 145] on div "Bahia™ - BQ8883 - by [PERSON_NAME] Bahia™ - BQ8883 - by Vicostone Venatino® - B…" at bounding box center [574, 267] width 1148 height 534
click at [258, 215] on div "Bahia™ - BQ8883 - by [PERSON_NAME] Bahia™ - BQ8883 - by Vicostone Venatino® - B…" at bounding box center [574, 267] width 1148 height 534
click at [163, 224] on div "Bahia™ - BQ8883 - by [PERSON_NAME] Bahia™ - BQ8883 - by Vicostone Venatino® - B…" at bounding box center [574, 267] width 1148 height 534
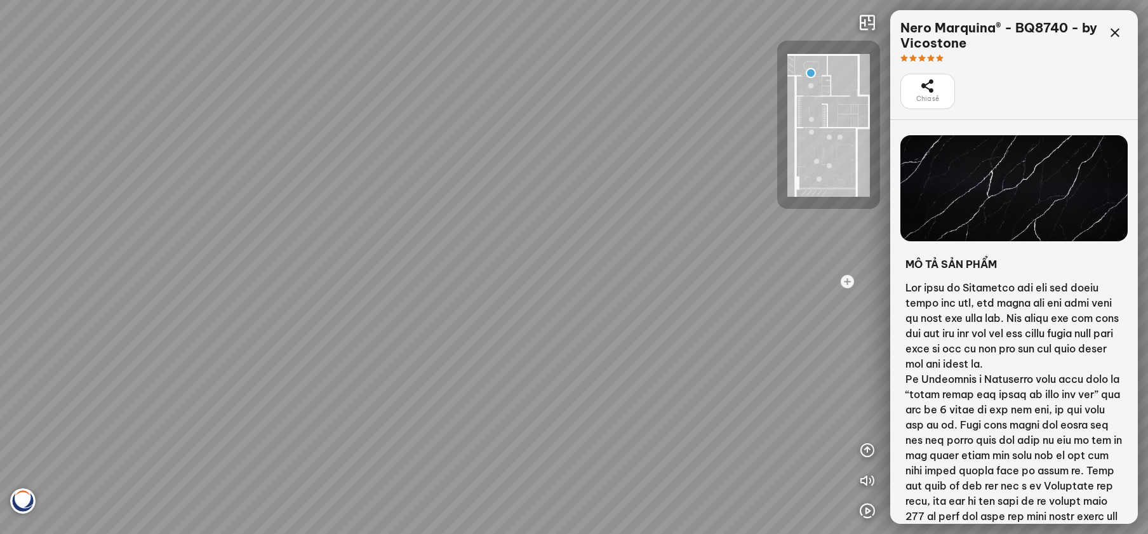
click at [184, 227] on div "Bahia™ - BQ8883 - by [PERSON_NAME] Bahia™ - BQ8883 - by Vicostone Venatino® - B…" at bounding box center [574, 267] width 1148 height 534
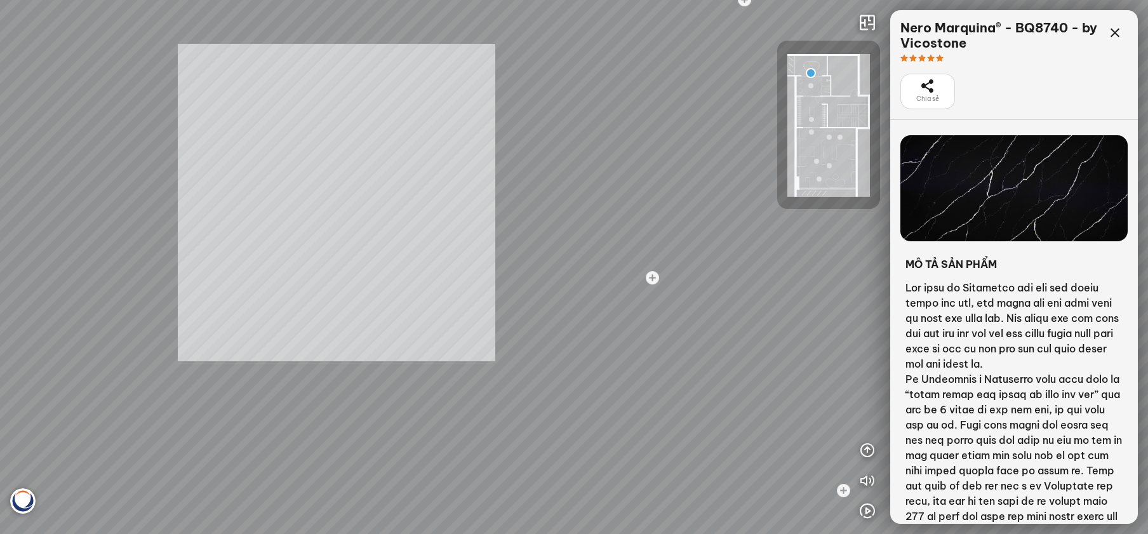
click at [338, 204] on div "Bahia™ - BQ8883 - by [PERSON_NAME] Bahia™ - BQ8883 - by Vicostone Venatino® - B…" at bounding box center [574, 267] width 1148 height 534
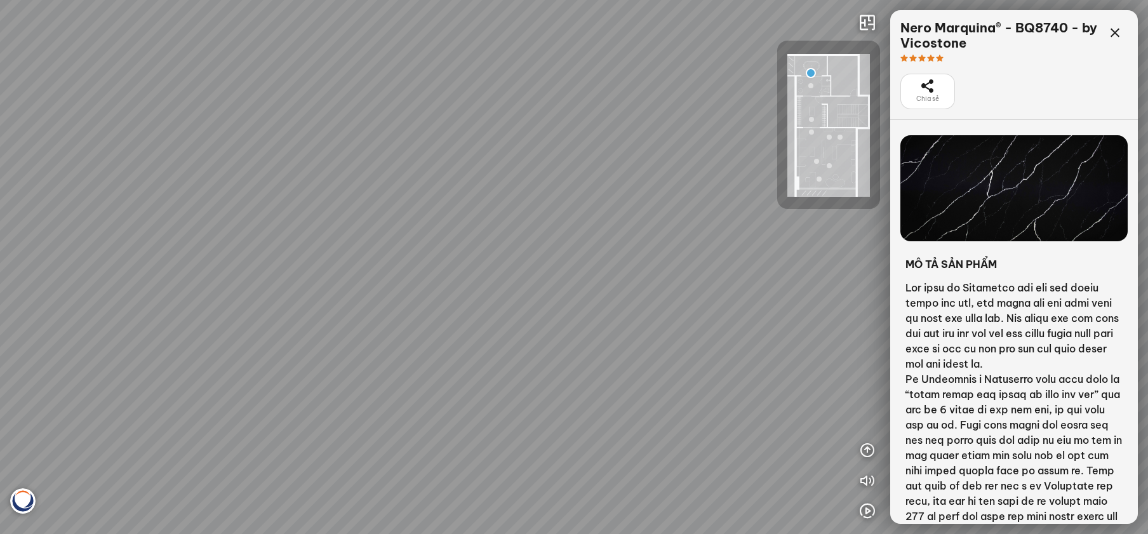
click at [630, 295] on div "Bahia™ - BQ8883 - by [PERSON_NAME] Bahia™ - BQ8883 - by Vicostone Venatino® - B…" at bounding box center [574, 267] width 1148 height 534
click at [373, 225] on div "Bahia™ - BQ8883 - by [PERSON_NAME] Bahia™ - BQ8883 - by Vicostone Venatino® - B…" at bounding box center [574, 267] width 1148 height 534
click at [1119, 27] on icon at bounding box center [1114, 32] width 15 height 15
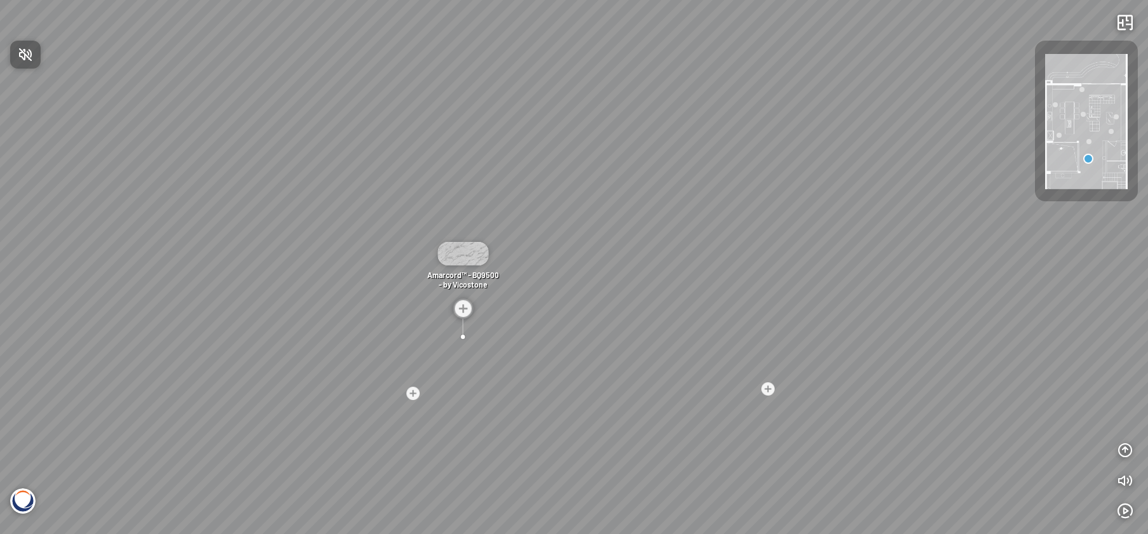
drag, startPoint x: 608, startPoint y: 220, endPoint x: 359, endPoint y: 185, distance: 250.6
click at [359, 185] on div at bounding box center [574, 267] width 1148 height 534
drag, startPoint x: 578, startPoint y: 241, endPoint x: 418, endPoint y: 205, distance: 164.7
click at [418, 205] on div "Madreperola® - BQ8891 - by Vicostone Amarcord™ - BQ9500 - by Vicostone Bahia™ -…" at bounding box center [574, 267] width 1148 height 534
drag, startPoint x: 530, startPoint y: 220, endPoint x: 189, endPoint y: 187, distance: 343.2
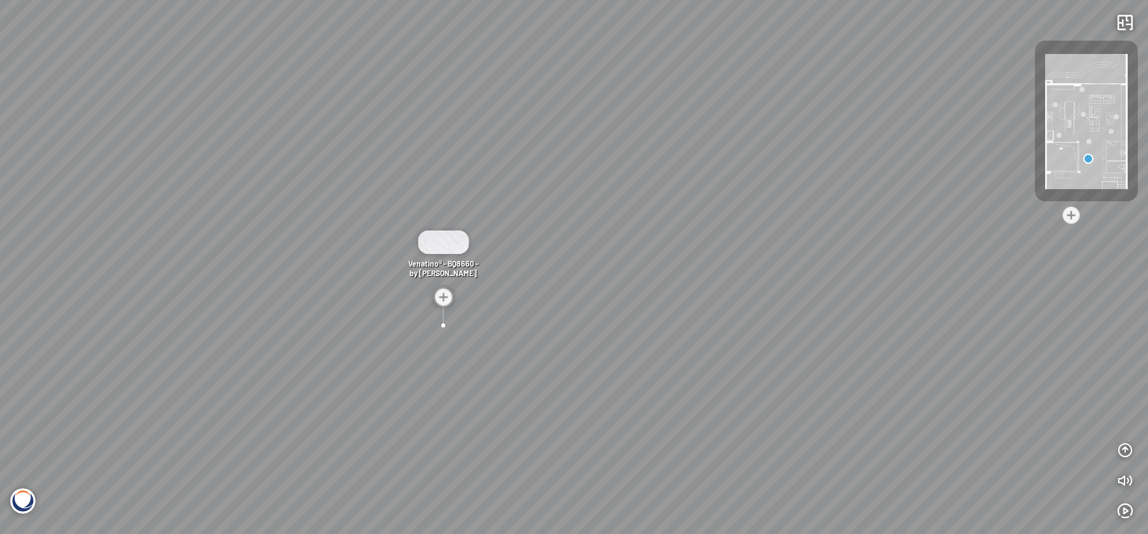
click at [218, 190] on div "Madreperola® - BQ8891 - by Vicostone Amarcord™ - BQ9500 - by Vicostone Bahia™ -…" at bounding box center [574, 267] width 1148 height 534
drag, startPoint x: 583, startPoint y: 191, endPoint x: 420, endPoint y: 192, distance: 163.2
click at [414, 191] on div "Madreperola® - BQ8891 - by Vicostone Amarcord™ - BQ9500 - by Vicostone Bahia™ -…" at bounding box center [574, 267] width 1148 height 534
drag, startPoint x: 503, startPoint y: 192, endPoint x: 484, endPoint y: 196, distance: 20.0
click at [484, 196] on div "Madreperola® - BQ8891 - by Vicostone Amarcord™ - BQ9500 - by Vicostone Bahia™ -…" at bounding box center [574, 267] width 1148 height 534
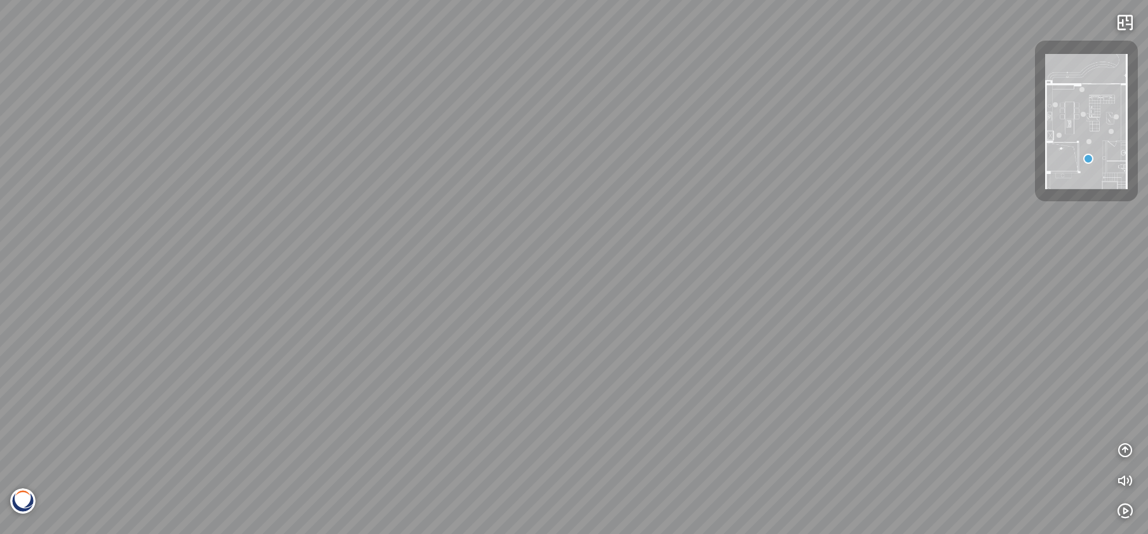
drag, startPoint x: 684, startPoint y: 213, endPoint x: 559, endPoint y: 213, distance: 125.1
click at [534, 213] on div "Madreperola® - BQ8891 - by Vicostone Amarcord™ - BQ9500 - by Vicostone Bahia™ -…" at bounding box center [574, 267] width 1148 height 534
drag, startPoint x: 589, startPoint y: 213, endPoint x: 562, endPoint y: 222, distance: 27.9
click at [573, 218] on div "Madreperola® - BQ8891 - by Vicostone Amarcord™ - BQ9500 - by Vicostone Bahia™ -…" at bounding box center [574, 267] width 1148 height 534
drag, startPoint x: 581, startPoint y: 213, endPoint x: 323, endPoint y: 170, distance: 262.1
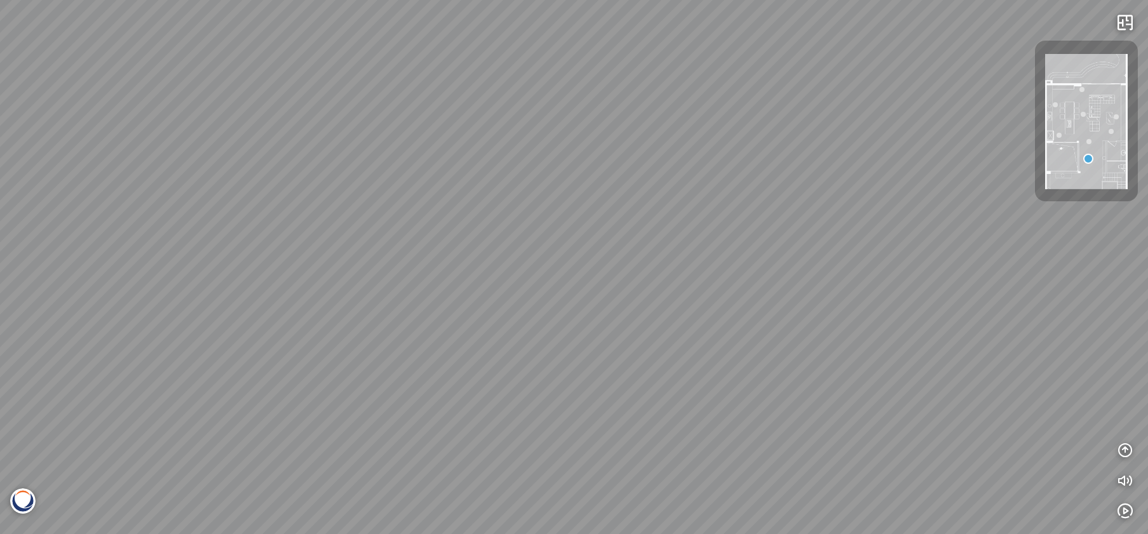
click at [320, 170] on div "Madreperola® - BQ8891 - by Vicostone Amarcord™ - BQ9500 - by Vicostone Bahia™ -…" at bounding box center [574, 267] width 1148 height 534
drag, startPoint x: 514, startPoint y: 212, endPoint x: 477, endPoint y: 208, distance: 37.0
click at [481, 208] on div "Madreperola® - BQ8891 - by Vicostone Amarcord™ - BQ9500 - by Vicostone Bahia™ -…" at bounding box center [574, 267] width 1148 height 534
drag, startPoint x: 589, startPoint y: 208, endPoint x: 566, endPoint y: 208, distance: 23.5
click at [566, 208] on div "Madreperola® - BQ8891 - by Vicostone Amarcord™ - BQ9500 - by Vicostone Bahia™ -…" at bounding box center [574, 267] width 1148 height 534
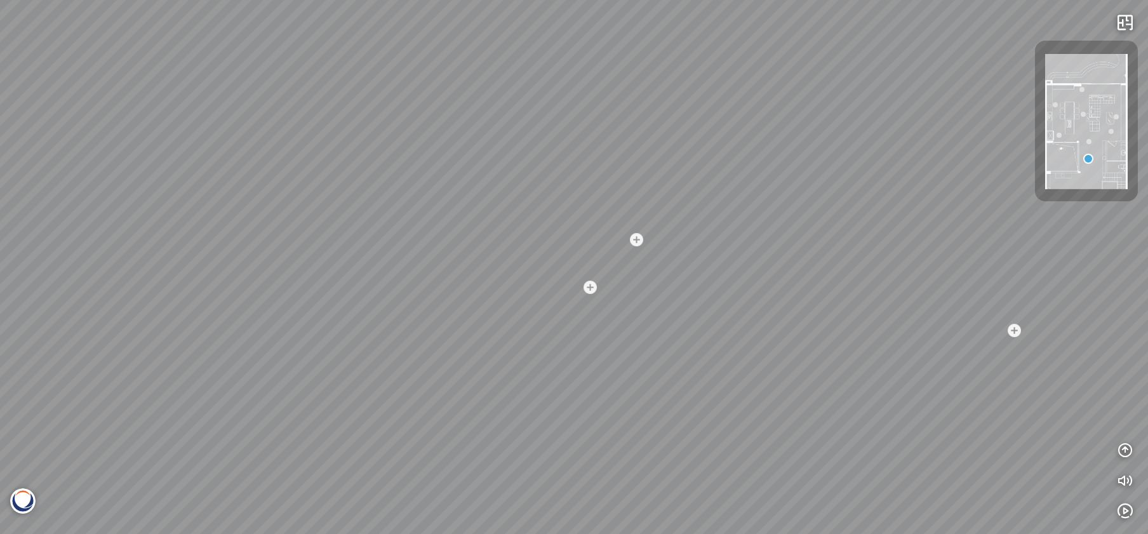
drag, startPoint x: 567, startPoint y: 272, endPoint x: 517, endPoint y: 303, distance: 58.7
click at [517, 303] on div "Madreperola® - BQ8891 - by Vicostone Amarcord™ - BQ9500 - by Vicostone Bahia™ -…" at bounding box center [574, 267] width 1148 height 534
drag, startPoint x: 602, startPoint y: 251, endPoint x: 498, endPoint y: 174, distance: 129.8
click at [498, 174] on div "Madreperola® - BQ8891 - by Vicostone Amarcord™ - BQ9500 - by Vicostone Bahia™ -…" at bounding box center [574, 267] width 1148 height 534
drag, startPoint x: 790, startPoint y: 294, endPoint x: 591, endPoint y: 260, distance: 202.2
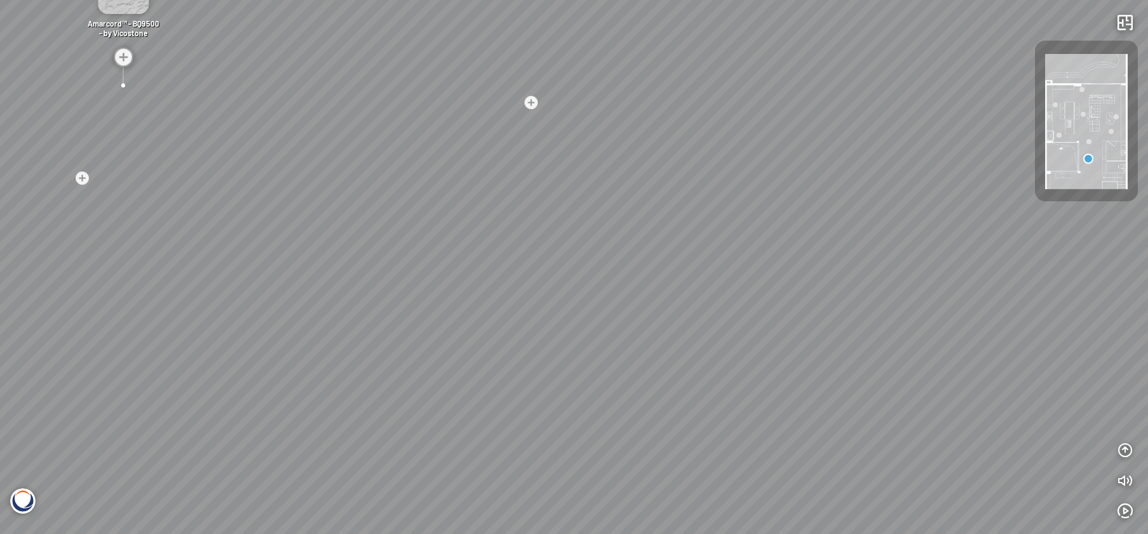
click at [591, 260] on div "Madreperola® - BQ8891 - by Vicostone Amarcord™ - BQ9500 - by Vicostone Bahia™ -…" at bounding box center [574, 267] width 1148 height 534
click at [1081, 86] on img at bounding box center [1086, 121] width 83 height 135
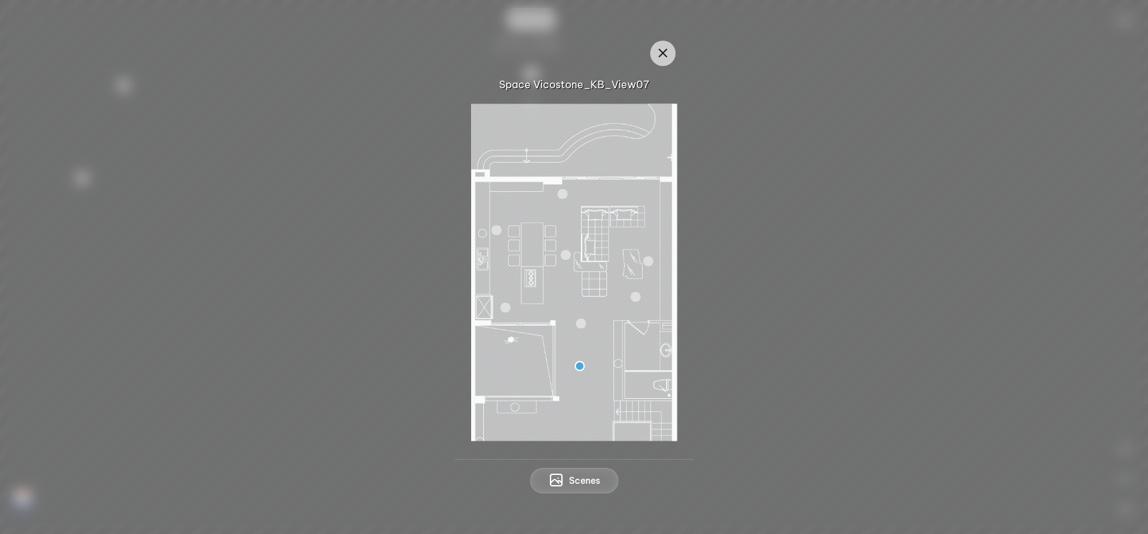
click at [649, 262] on div at bounding box center [648, 262] width 10 height 10
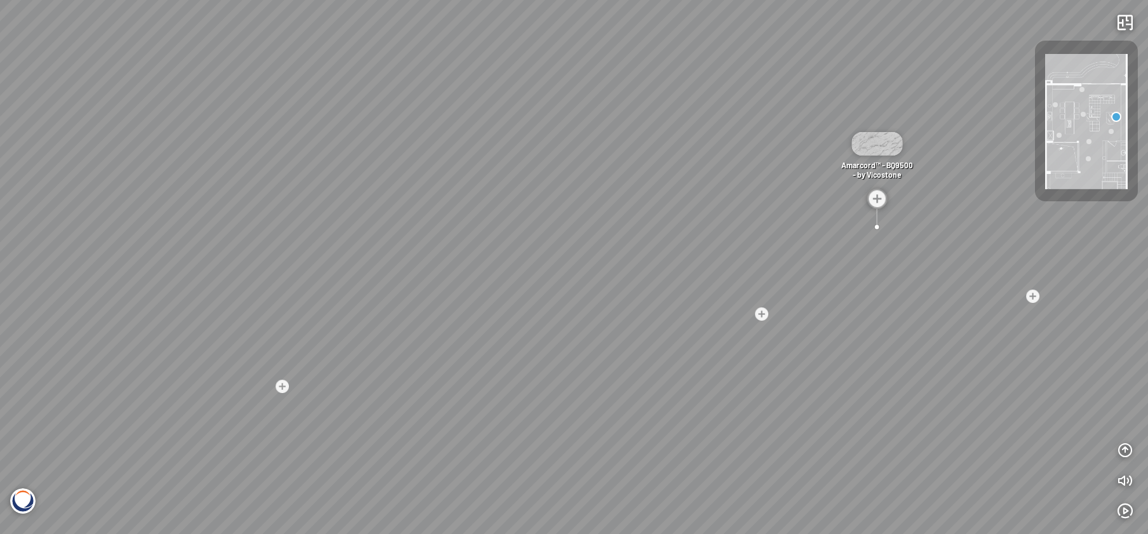
drag, startPoint x: 828, startPoint y: 265, endPoint x: 912, endPoint y: 236, distance: 88.5
click at [912, 236] on div "Venatino® - BQ8660 - by Vicostone White Fusion™ - BQ8825 - by Vicostone White F…" at bounding box center [574, 267] width 1148 height 534
drag, startPoint x: 837, startPoint y: 274, endPoint x: 820, endPoint y: 219, distance: 57.2
click at [825, 235] on div "Venatino® - BQ8660 - by Vicostone White Fusion™ - BQ8825 - by Vicostone White F…" at bounding box center [574, 267] width 1148 height 534
drag, startPoint x: 815, startPoint y: 246, endPoint x: 815, endPoint y: 236, distance: 9.5
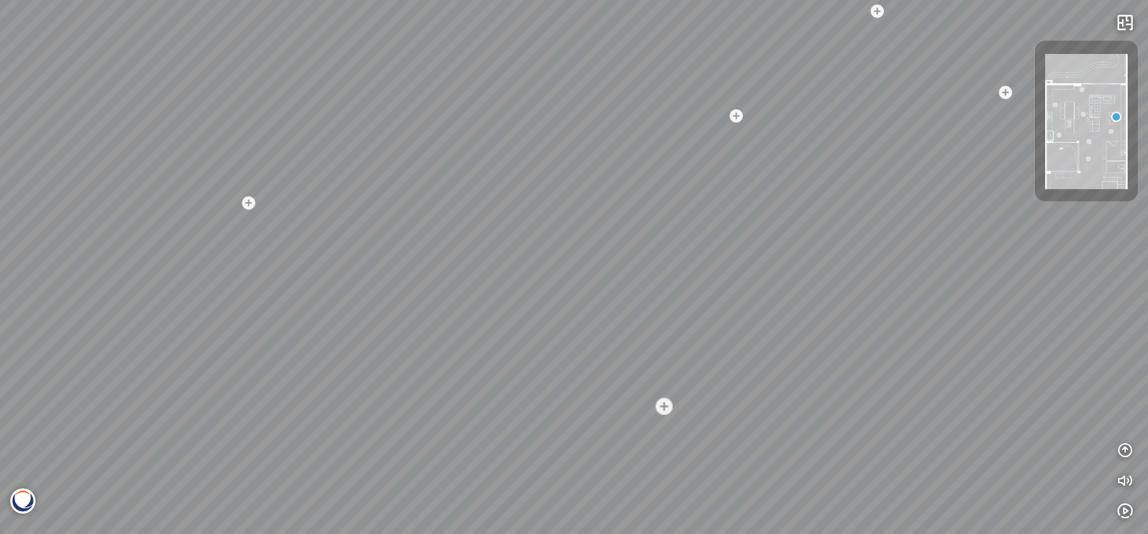
click at [815, 236] on div "Venatino® - BQ8660 - by Vicostone White Fusion™ - BQ8825 - by Vicostone White F…" at bounding box center [574, 267] width 1148 height 534
drag, startPoint x: 865, startPoint y: 239, endPoint x: 565, endPoint y: 257, distance: 300.8
click at [567, 257] on div "Venatino® - BQ8660 - by Vicostone White Fusion™ - BQ8825 - by Vicostone White F…" at bounding box center [574, 267] width 1148 height 534
drag, startPoint x: 719, startPoint y: 257, endPoint x: 698, endPoint y: 259, distance: 21.7
click at [698, 259] on div "Venatino® - BQ8660 - by Vicostone White Fusion™ - BQ8825 - by Vicostone White F…" at bounding box center [574, 267] width 1148 height 534
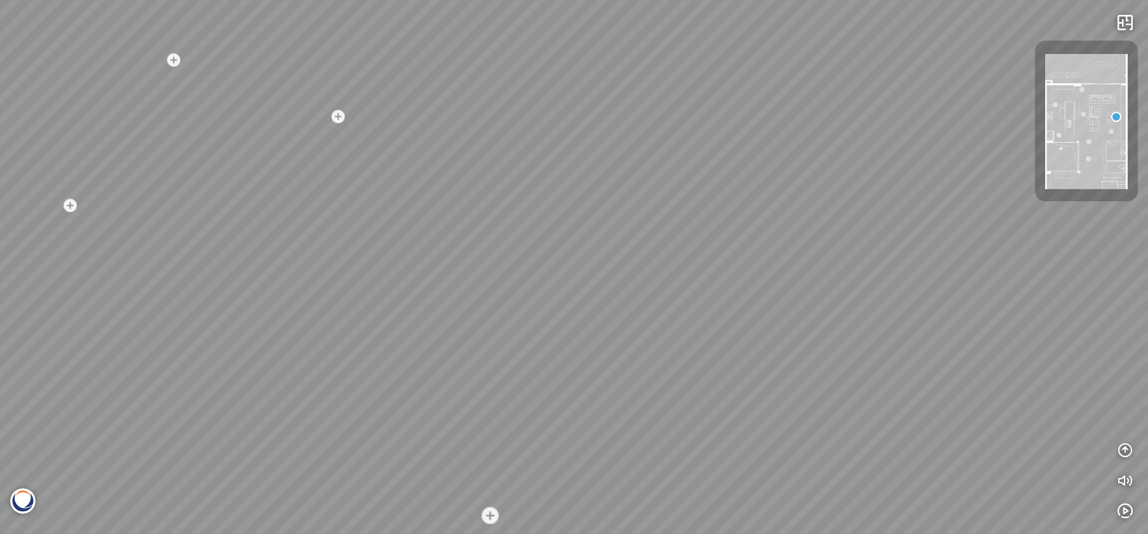
drag, startPoint x: 627, startPoint y: 242, endPoint x: 575, endPoint y: 242, distance: 52.1
click at [533, 242] on div "Venatino® - BQ8660 - by Vicostone White Fusion™ - BQ8825 - by Vicostone White F…" at bounding box center [574, 267] width 1148 height 534
drag, startPoint x: 666, startPoint y: 242, endPoint x: 643, endPoint y: 242, distance: 22.9
click at [643, 242] on div "Venatino® - BQ8660 - by Vicostone White Fusion™ - BQ8825 - by Vicostone White F…" at bounding box center [574, 267] width 1148 height 534
drag, startPoint x: 653, startPoint y: 195, endPoint x: 690, endPoint y: 302, distance: 112.6
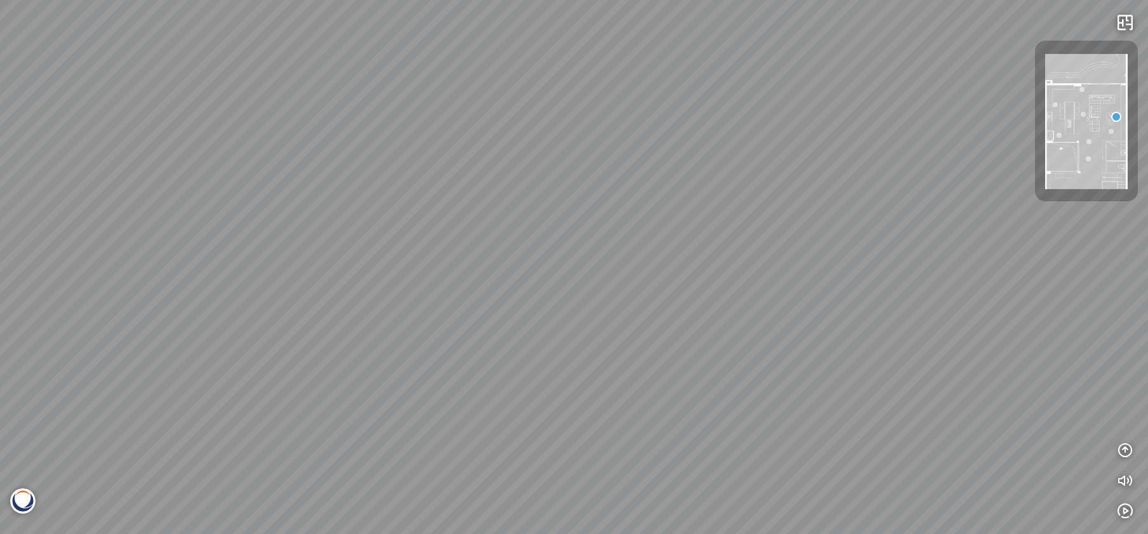
click at [690, 302] on div "Venatino® - BQ8660 - by Vicostone White Fusion™ - BQ8825 - by Vicostone White F…" at bounding box center [574, 267] width 1148 height 534
drag, startPoint x: 517, startPoint y: 288, endPoint x: 684, endPoint y: 292, distance: 167.7
click at [681, 291] on div "Venatino® - BQ8660 - by Vicostone White Fusion™ - BQ8825 - by Vicostone White F…" at bounding box center [574, 267] width 1148 height 534
drag, startPoint x: 621, startPoint y: 288, endPoint x: 627, endPoint y: 303, distance: 15.9
click at [627, 303] on div "Venatino® - BQ8660 - by Vicostone White Fusion™ - BQ8825 - by Vicostone White F…" at bounding box center [574, 267] width 1148 height 534
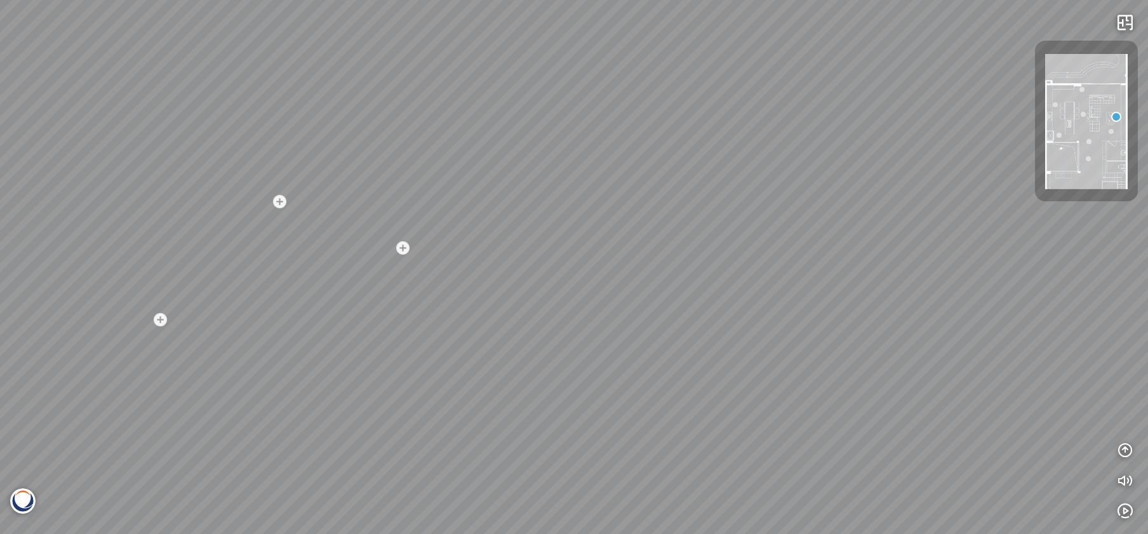
drag, startPoint x: 587, startPoint y: 260, endPoint x: 721, endPoint y: 276, distance: 134.9
click at [743, 278] on div "Venatino® - BQ8660 - by Vicostone White Fusion™ - BQ8825 - by Vicostone White F…" at bounding box center [574, 267] width 1148 height 534
drag, startPoint x: 640, startPoint y: 284, endPoint x: 672, endPoint y: 288, distance: 32.1
click at [672, 288] on div "Venatino® - BQ8660 - by Vicostone White Fusion™ - BQ8825 - by Vicostone White F…" at bounding box center [574, 267] width 1148 height 534
